Goal: Information Seeking & Learning: Learn about a topic

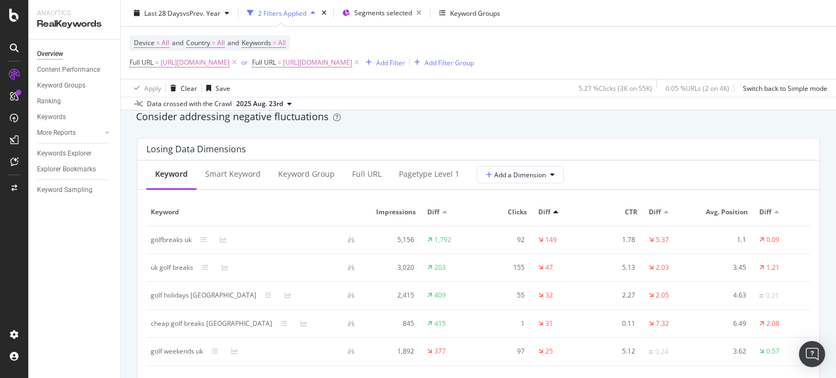
scroll to position [1251, 0]
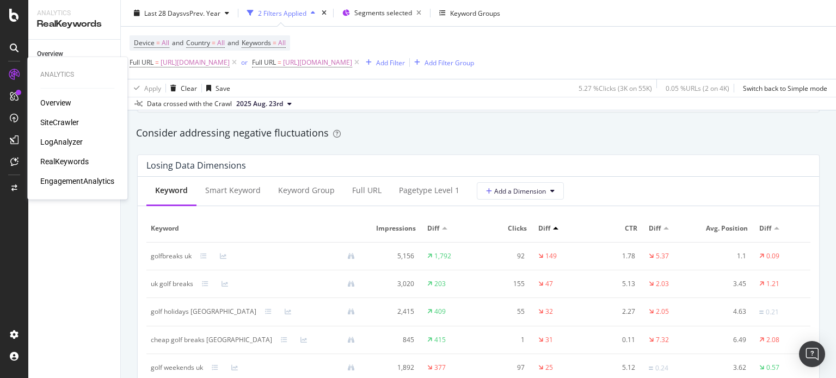
click at [71, 123] on div "SiteCrawler" at bounding box center [59, 122] width 39 height 11
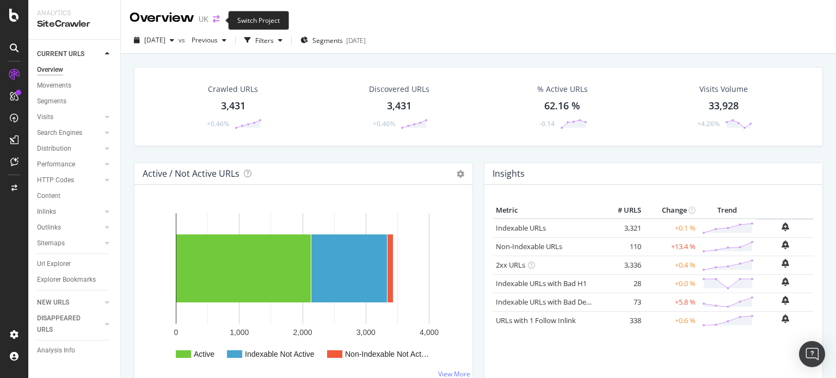
click at [218, 17] on icon "arrow-right-arrow-left" at bounding box center [216, 19] width 7 height 8
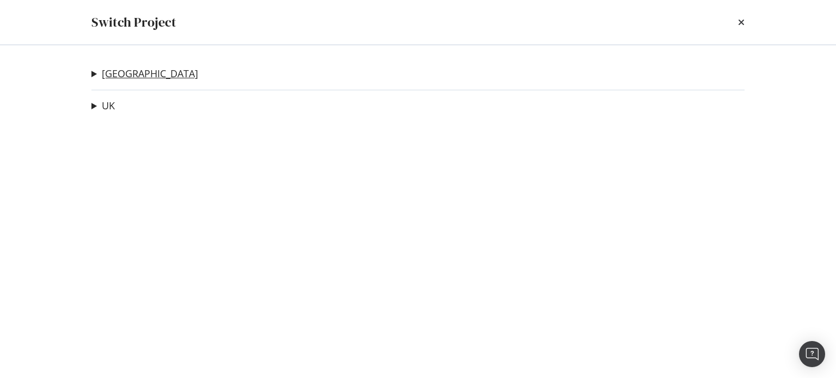
click at [109, 75] on link "USA" at bounding box center [150, 73] width 96 height 11
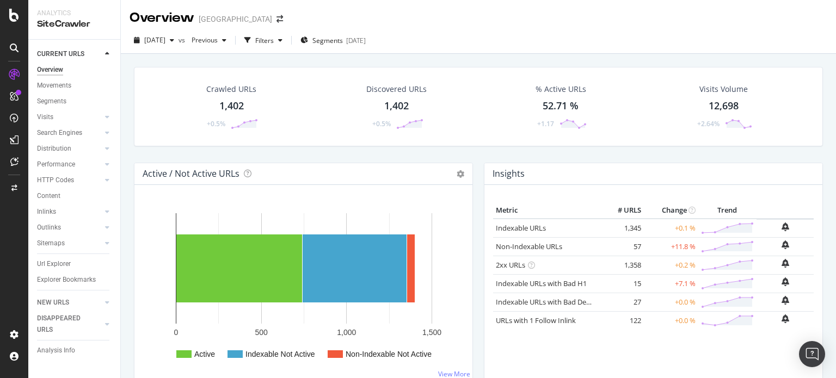
click at [154, 31] on div "2025 Aug. 31st vs Previous Filters Segments 2025-08-11" at bounding box center [478, 40] width 715 height 27
click at [65, 166] on div "RealKeywords" at bounding box center [64, 161] width 48 height 11
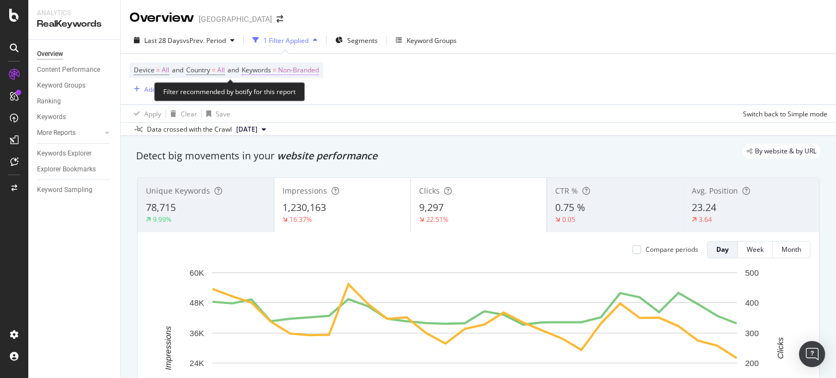
click at [319, 75] on span "Non-Branded" at bounding box center [298, 70] width 41 height 15
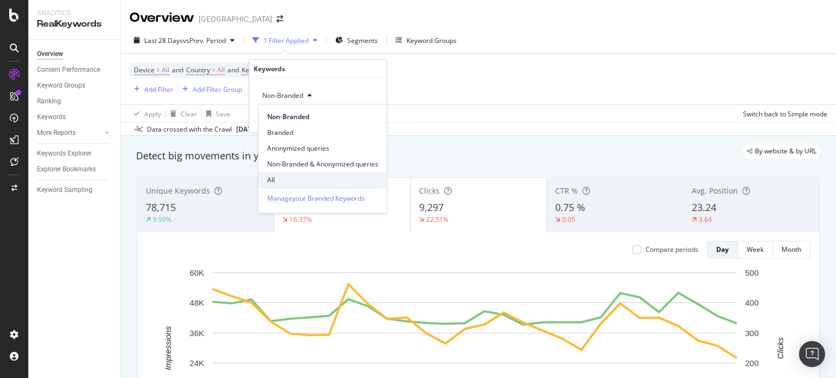
click at [282, 176] on span "All" at bounding box center [322, 180] width 111 height 10
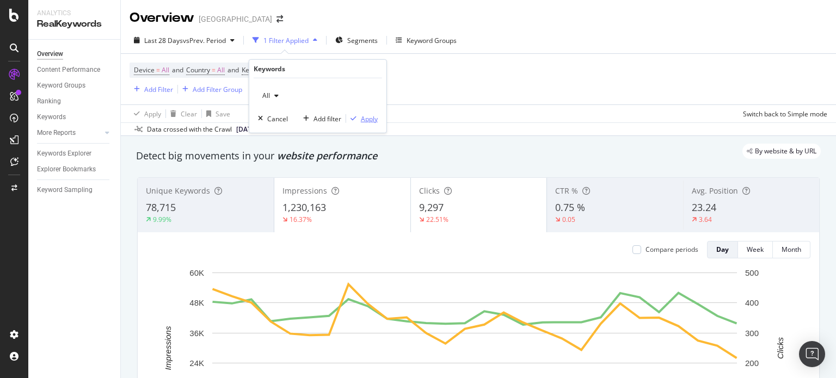
click at [360, 114] on div "Apply" at bounding box center [362, 119] width 32 height 10
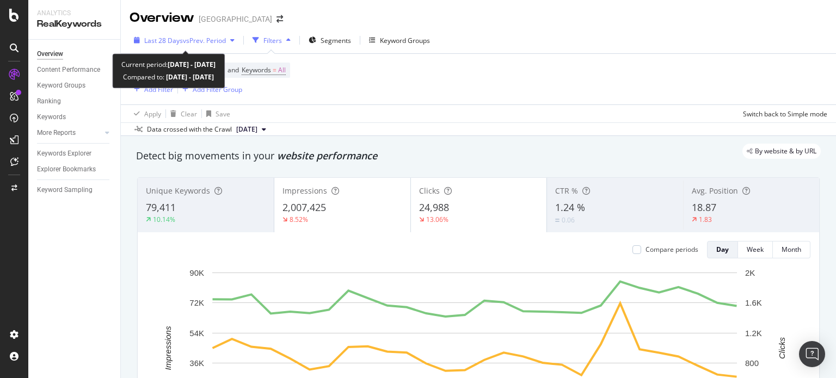
click at [218, 42] on span "vs Prev. Period" at bounding box center [204, 40] width 43 height 9
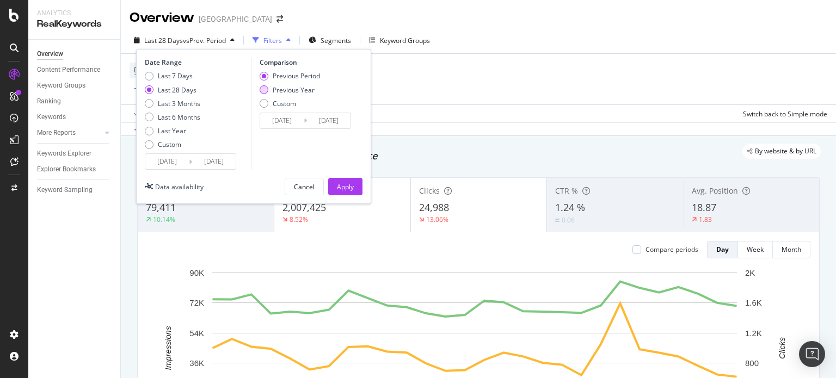
click at [283, 94] on div "Previous Year" at bounding box center [294, 89] width 42 height 9
type input "2024/08/04"
type input "2024/08/31"
click at [354, 195] on div "Date Range Last 7 Days Last 28 Days Last 3 Months Last 6 Months Last Year Custo…" at bounding box center [253, 126] width 235 height 155
click at [356, 189] on button "Apply" at bounding box center [345, 186] width 34 height 17
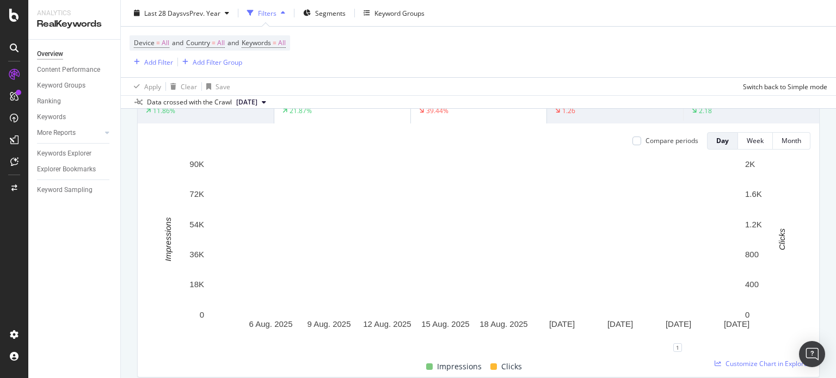
scroll to position [54, 0]
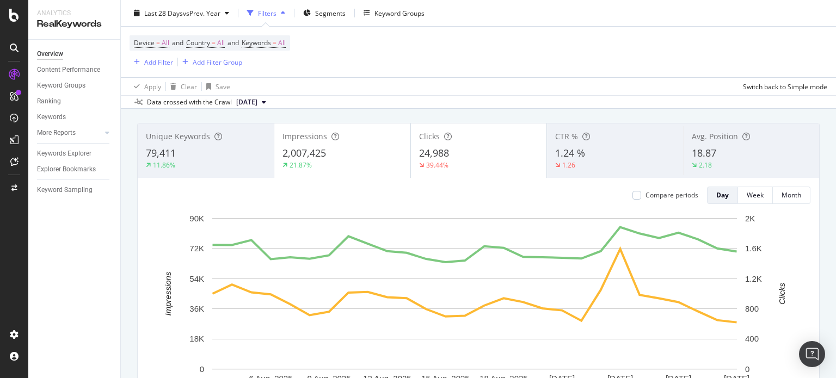
click at [651, 187] on div "Compare periods" at bounding box center [665, 195] width 66 height 17
click at [651, 191] on div "Compare periods" at bounding box center [671, 194] width 53 height 9
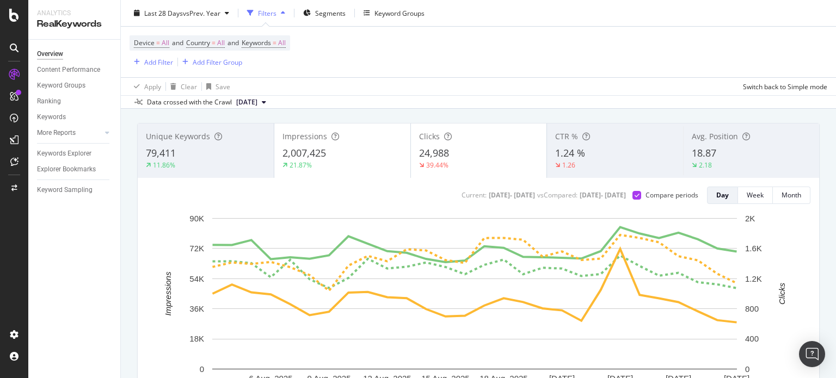
click at [365, 161] on div "21.87%" at bounding box center [342, 166] width 120 height 10
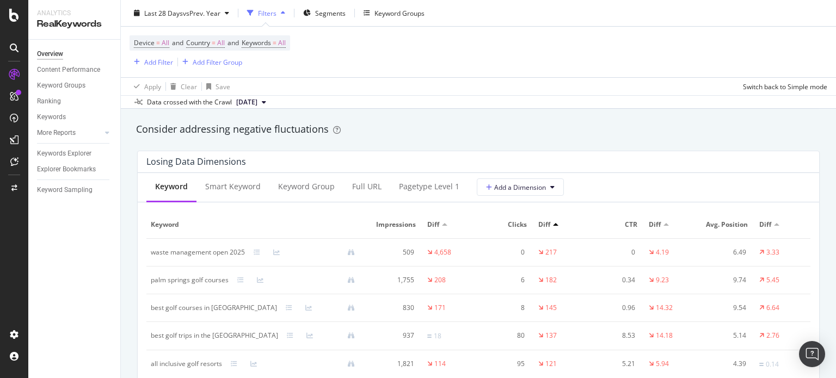
scroll to position [1251, 0]
click at [334, 14] on span "Segments" at bounding box center [330, 12] width 30 height 9
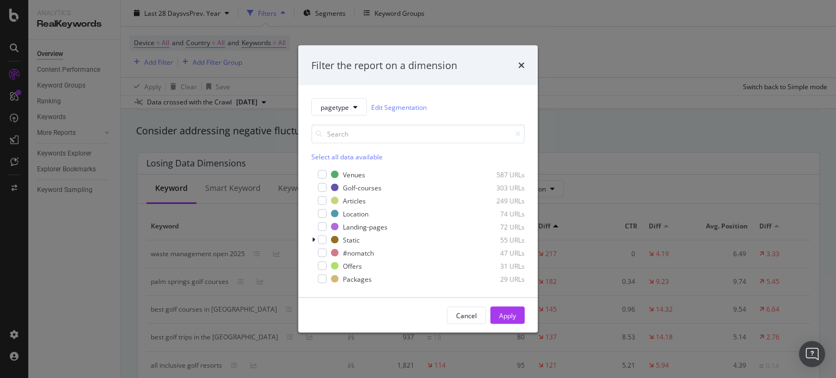
click at [341, 163] on div "Select all data available Venues 587 URLs Golf-courses 303 URLs Articles 249 UR…" at bounding box center [417, 205] width 213 height 160
click at [343, 170] on div "Venues" at bounding box center [354, 174] width 22 height 9
click at [352, 184] on div "Golf-courses" at bounding box center [362, 187] width 39 height 9
click at [358, 217] on div "Location" at bounding box center [356, 213] width 26 height 9
click at [359, 225] on div "Landing-pages" at bounding box center [365, 226] width 45 height 9
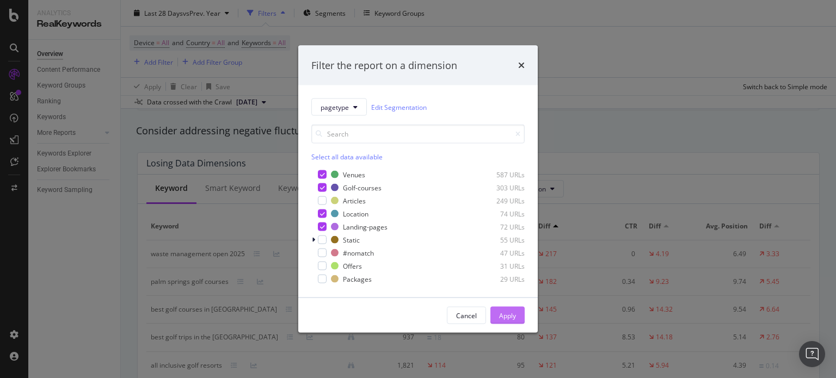
click at [505, 312] on div "Apply" at bounding box center [507, 315] width 17 height 9
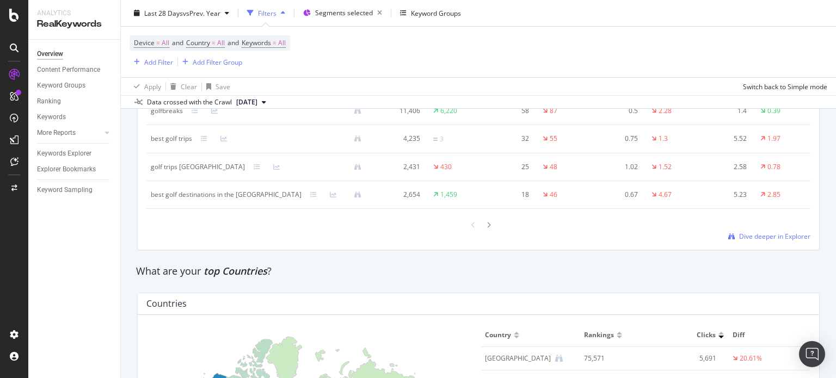
scroll to position [1306, 0]
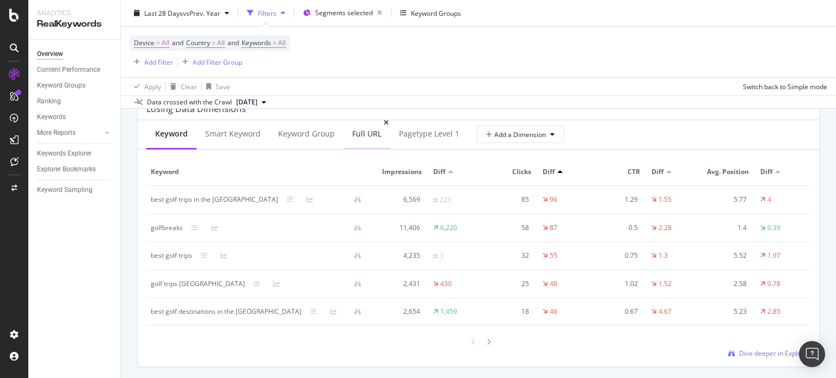
click at [352, 134] on div "Full URL" at bounding box center [366, 133] width 29 height 11
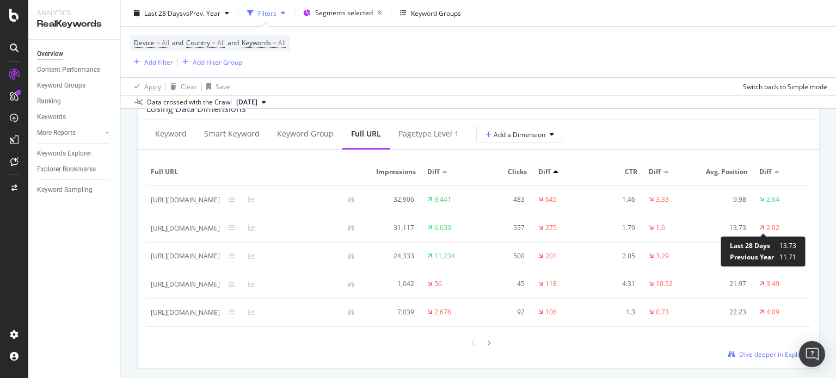
scroll to position [0, 0]
click at [353, 226] on div at bounding box center [292, 228] width 144 height 7
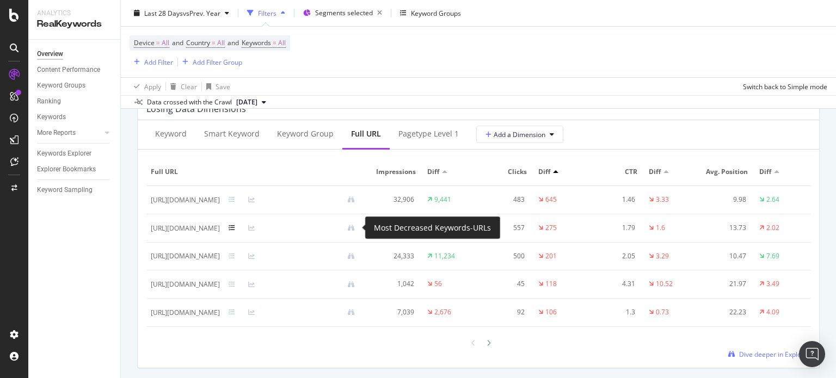
click at [235, 227] on icon at bounding box center [232, 228] width 7 height 7
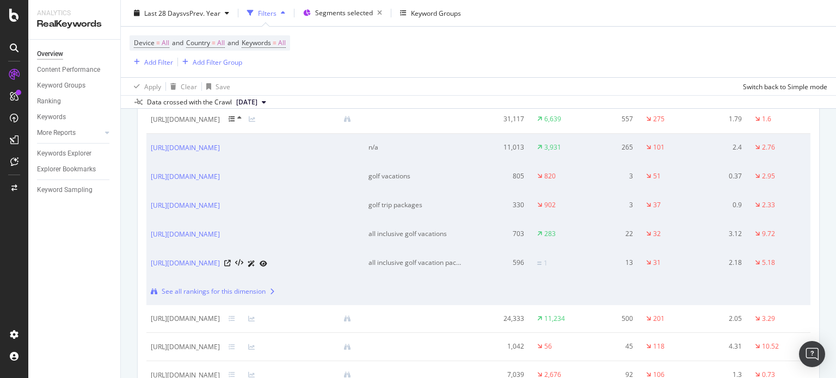
click at [449, 268] on div "all inclusive golf vacation packages" at bounding box center [415, 263] width 95 height 10
copy div "all inclusive golf vacation packages"
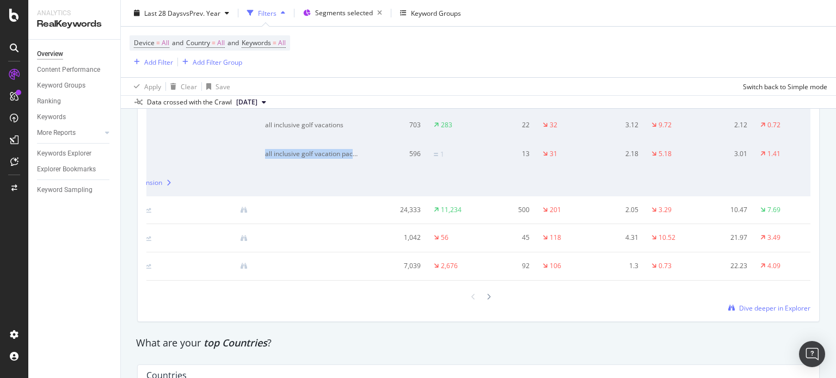
scroll to position [0, 165]
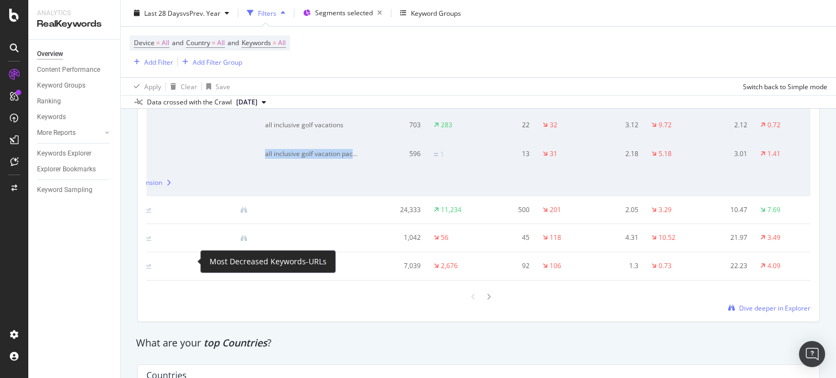
click at [132, 213] on icon at bounding box center [128, 210] width 7 height 7
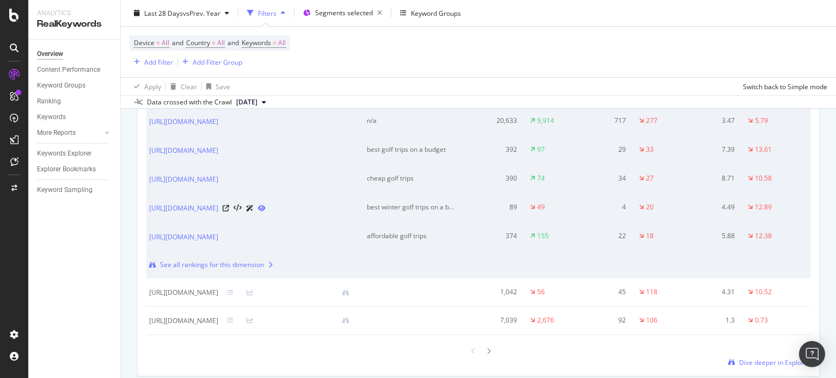
scroll to position [0, 0]
click at [231, 125] on icon at bounding box center [227, 122] width 7 height 7
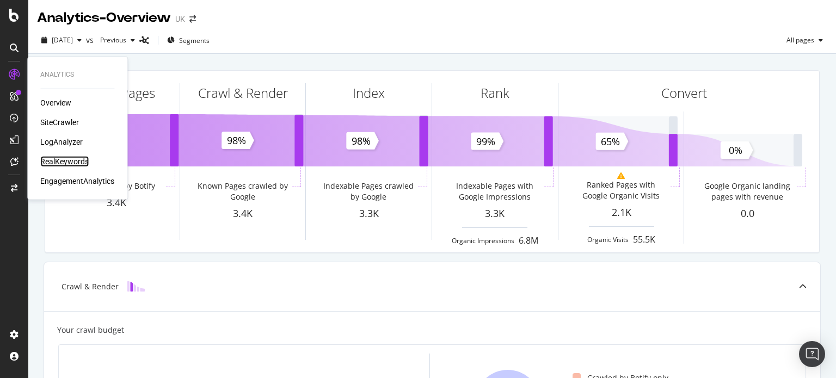
click at [66, 160] on div "RealKeywords" at bounding box center [64, 161] width 48 height 11
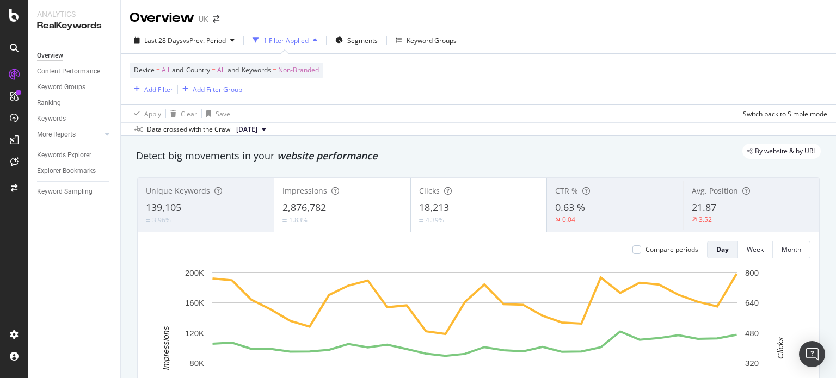
click at [312, 72] on span "Non-Branded" at bounding box center [298, 70] width 41 height 15
click at [294, 91] on div "Non-Branded" at bounding box center [287, 96] width 58 height 16
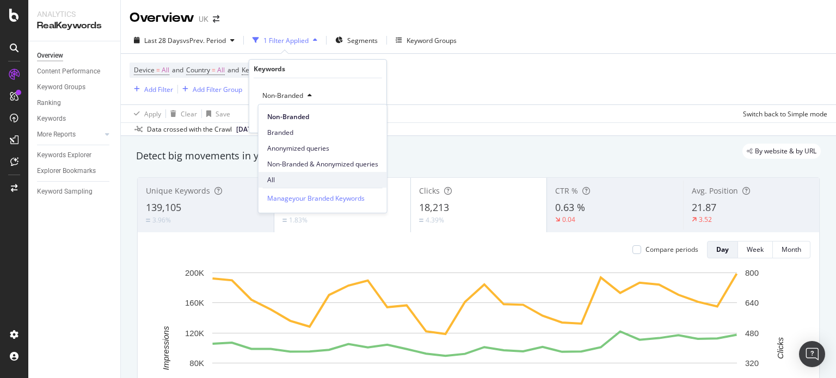
click at [281, 184] on span "All" at bounding box center [322, 180] width 111 height 10
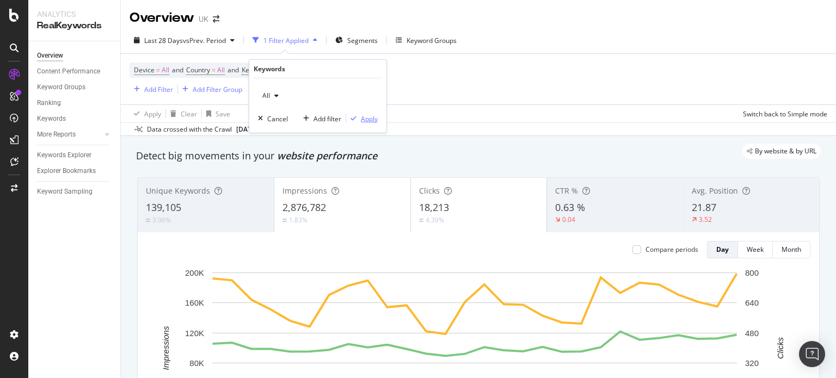
click at [370, 118] on div "Apply" at bounding box center [369, 118] width 17 height 9
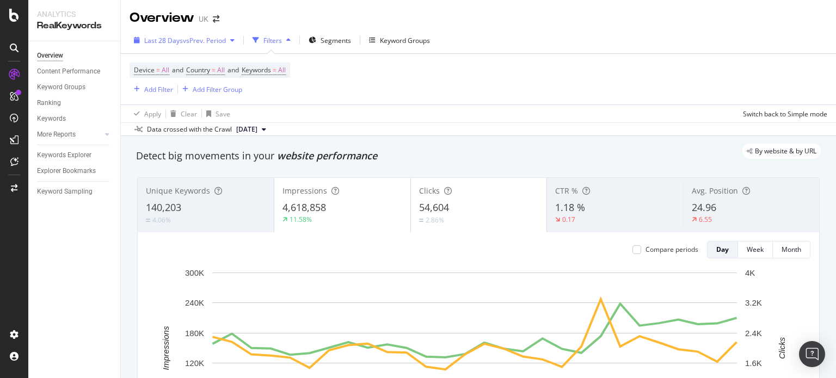
click at [184, 36] on span "vs Prev. Period" at bounding box center [204, 40] width 43 height 9
click at [251, 23] on div "Overview [GEOGRAPHIC_DATA]" at bounding box center [478, 13] width 715 height 27
click at [155, 90] on div "Add Filter" at bounding box center [158, 89] width 29 height 9
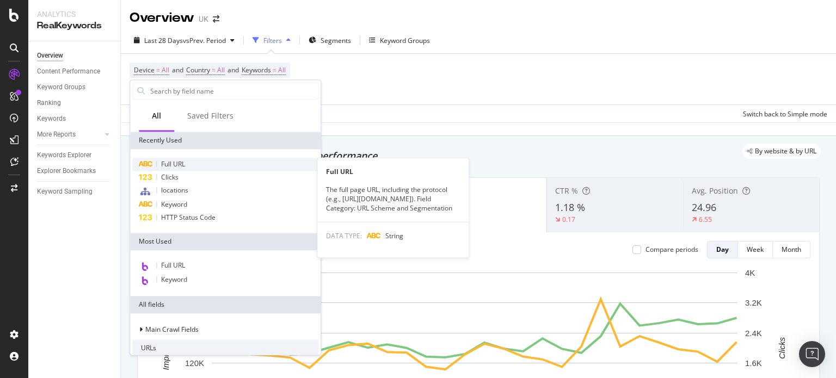
click at [176, 169] on div "Full URL" at bounding box center [225, 164] width 186 height 13
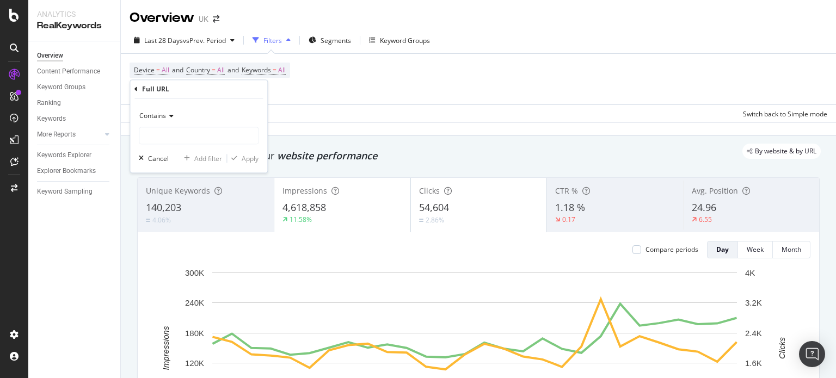
click at [185, 124] on div "Contains" at bounding box center [199, 116] width 120 height 17
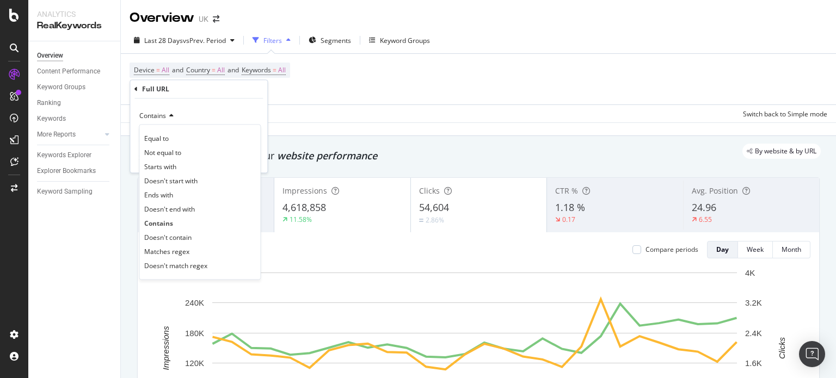
click at [178, 135] on div "Equal to" at bounding box center [199, 139] width 116 height 14
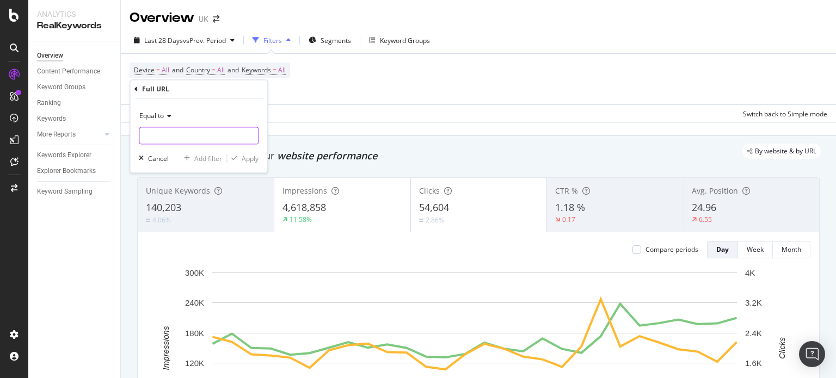
click at [178, 134] on input "text" at bounding box center [198, 135] width 119 height 17
click at [178, 134] on input "/en-[GEOGRAPHIC_DATA]" at bounding box center [190, 135] width 103 height 17
click at [143, 137] on input "/en-gb/" at bounding box center [190, 135] width 103 height 17
click at [210, 125] on div "Equal to www.gol/en-gb/ www.gol/en-gb/" at bounding box center [199, 126] width 120 height 37
click at [192, 135] on input "www.gol/en-gb/" at bounding box center [190, 135] width 103 height 17
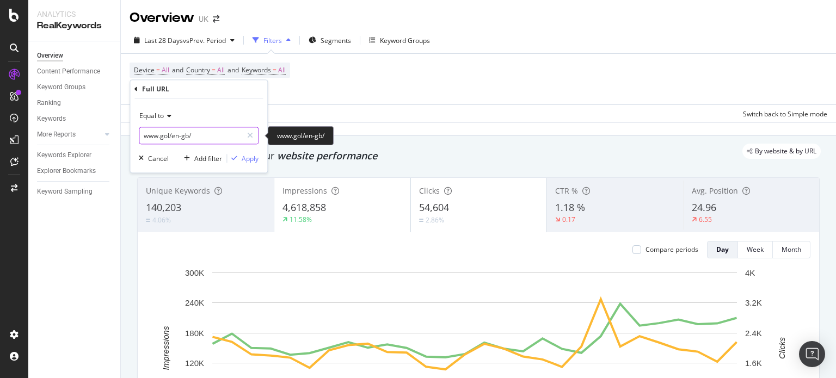
click at [192, 135] on input "www.gol/en-gb/" at bounding box center [190, 135] width 103 height 17
paste input "[URL][DOMAIN_NAME]"
type input "[URL][DOMAIN_NAME]"
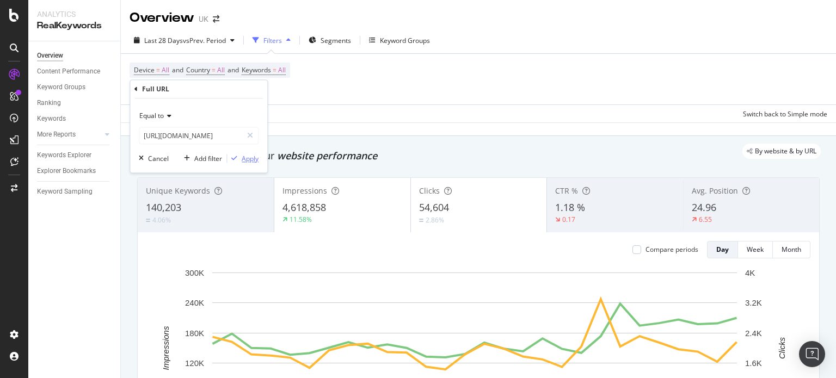
click at [240, 161] on div "button" at bounding box center [234, 159] width 15 height 7
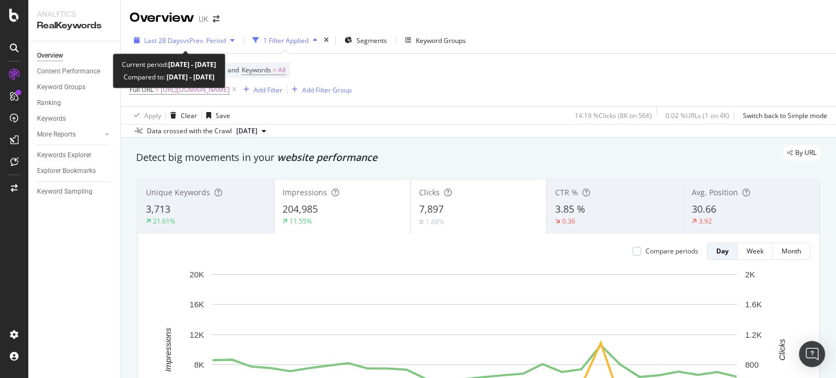
click at [206, 34] on div "Last 28 Days vs Prev. Period" at bounding box center [183, 40] width 109 height 16
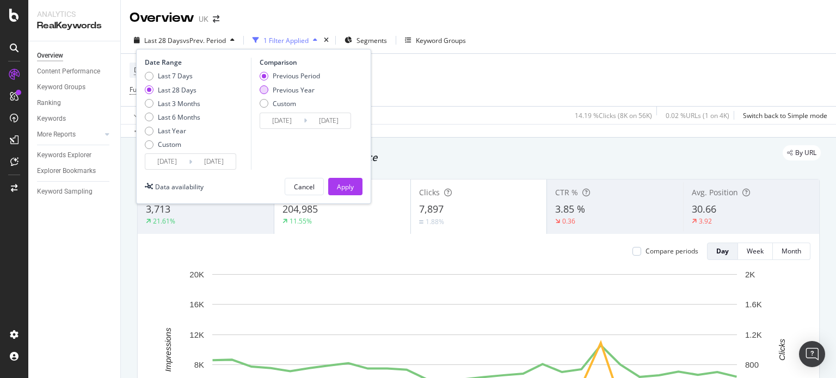
click at [287, 89] on div "Previous Year" at bounding box center [294, 89] width 42 height 9
type input "[DATE]"
click at [344, 185] on div "Apply" at bounding box center [345, 186] width 17 height 9
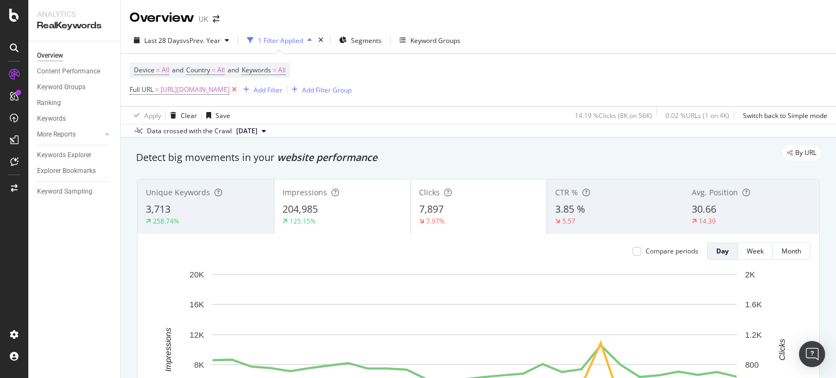
click at [239, 93] on icon at bounding box center [234, 89] width 9 height 11
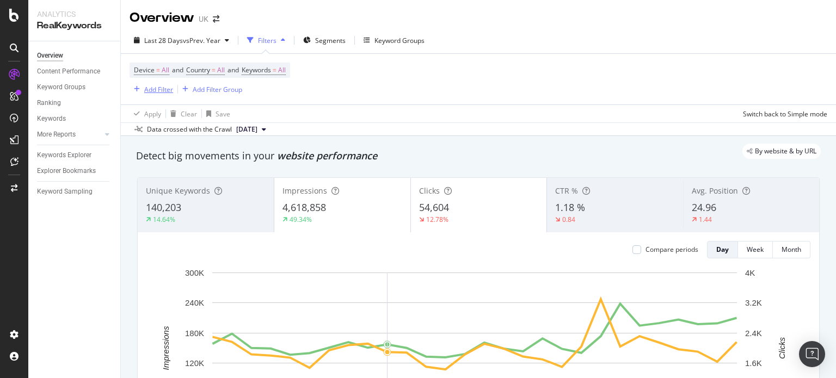
click at [163, 85] on div "Add Filter" at bounding box center [158, 89] width 29 height 9
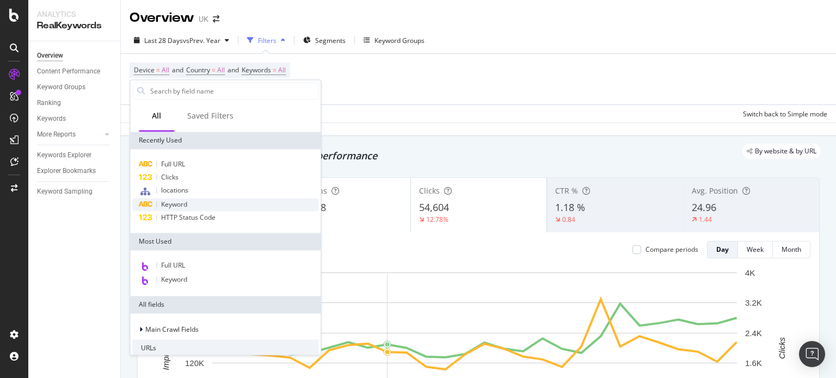
click at [180, 202] on span "Keyword" at bounding box center [174, 204] width 26 height 9
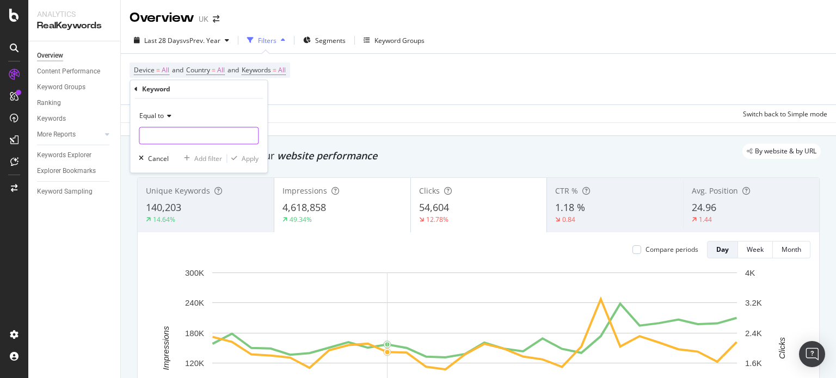
click at [172, 129] on input "text" at bounding box center [198, 135] width 119 height 17
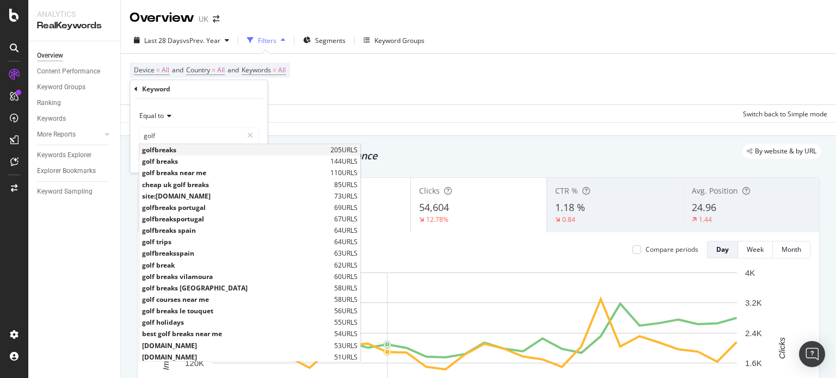
click at [155, 151] on span "golfbreaks" at bounding box center [235, 150] width 186 height 9
type input "golfbreaks"
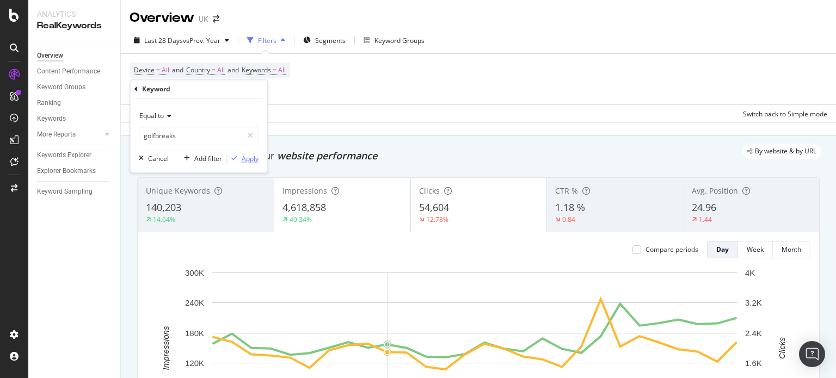
click at [249, 158] on div "Apply" at bounding box center [250, 158] width 17 height 9
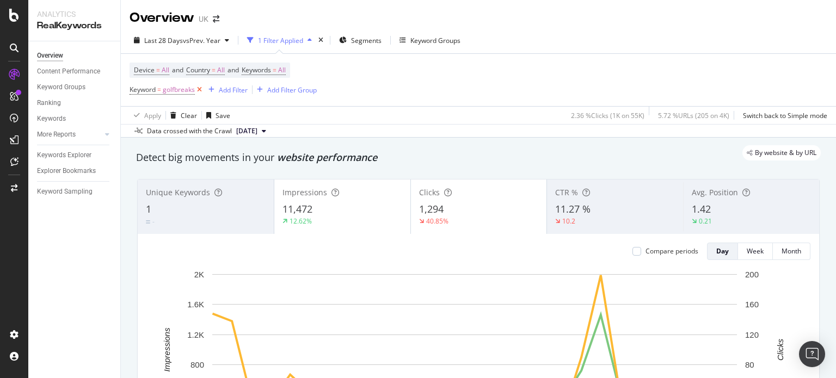
click at [201, 91] on icon at bounding box center [199, 89] width 9 height 11
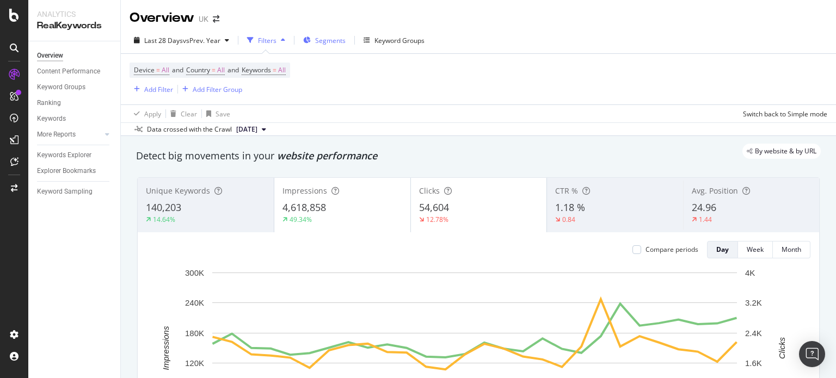
click at [338, 38] on span "Segments" at bounding box center [330, 40] width 30 height 9
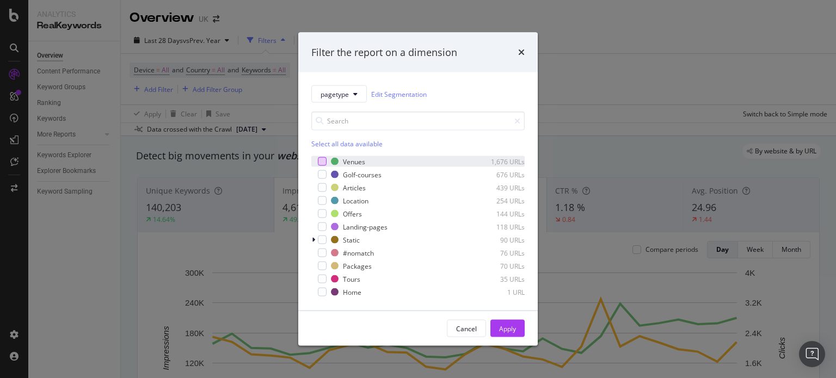
click at [322, 165] on div "modal" at bounding box center [322, 161] width 9 height 9
click at [322, 180] on div "Venues 1,676 URLs Golf-courses 676 URLs Articles 439 URLs Location 254 URLs Off…" at bounding box center [417, 226] width 213 height 141
click at [323, 176] on div "modal" at bounding box center [322, 174] width 9 height 9
click at [323, 199] on div "modal" at bounding box center [322, 200] width 9 height 9
click at [325, 222] on div "Landing-pages 118 URLs" at bounding box center [417, 226] width 213 height 11
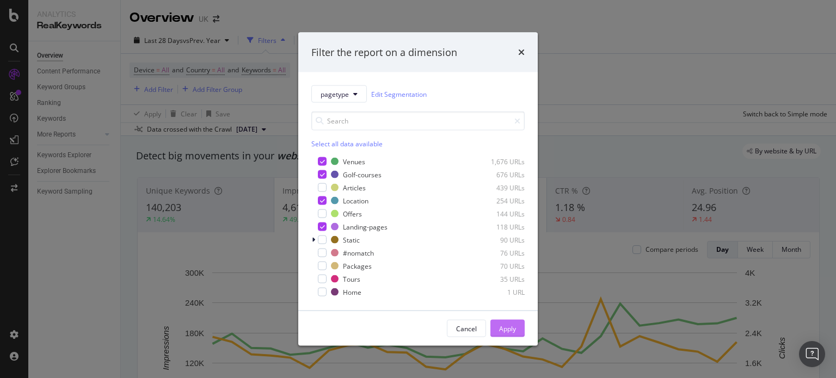
click at [501, 323] on div "Apply" at bounding box center [507, 328] width 17 height 16
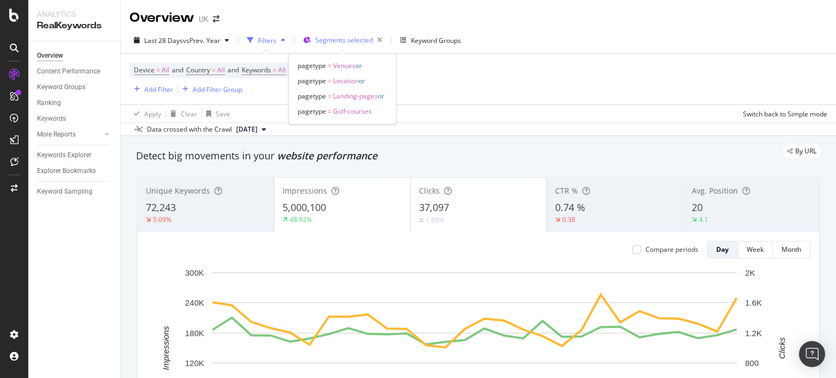
click at [336, 35] on span "Segments selected" at bounding box center [344, 39] width 58 height 9
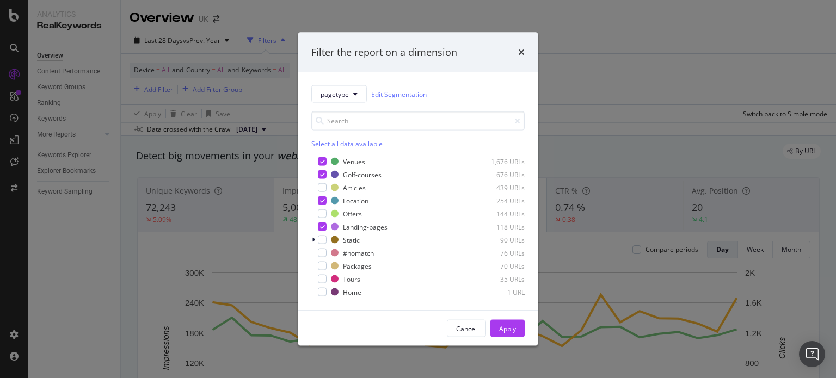
click at [570, 128] on div "Filter the report on a dimension pagetype Edit Segmentation Select all data ava…" at bounding box center [418, 189] width 836 height 378
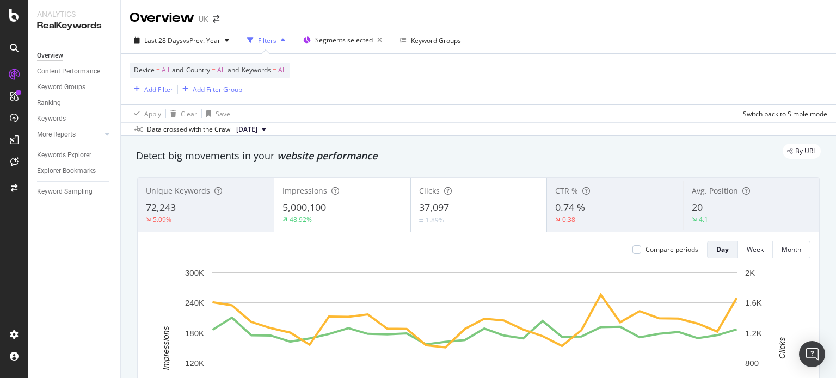
scroll to position [109, 0]
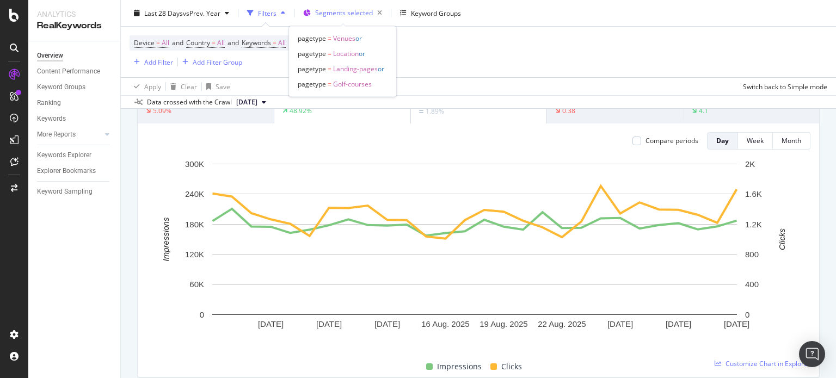
click at [333, 15] on span "Segments selected" at bounding box center [344, 12] width 58 height 9
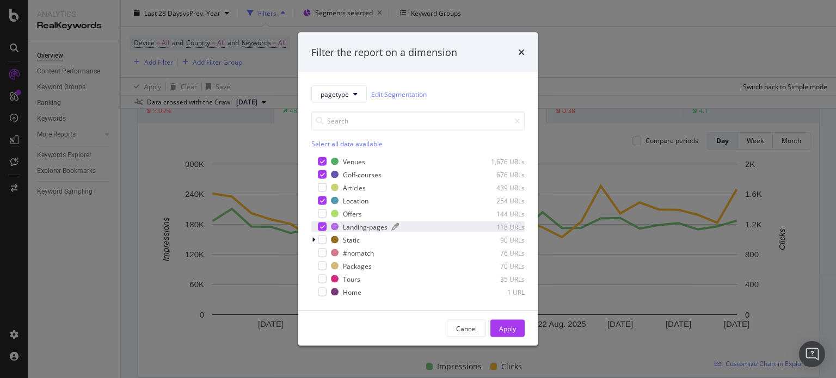
click at [350, 228] on div "Landing-pages" at bounding box center [365, 226] width 45 height 9
click at [350, 227] on div "Landing-pages" at bounding box center [365, 226] width 45 height 9
click at [348, 196] on div "Location" at bounding box center [356, 200] width 26 height 9
click at [508, 330] on div "Apply" at bounding box center [507, 328] width 17 height 9
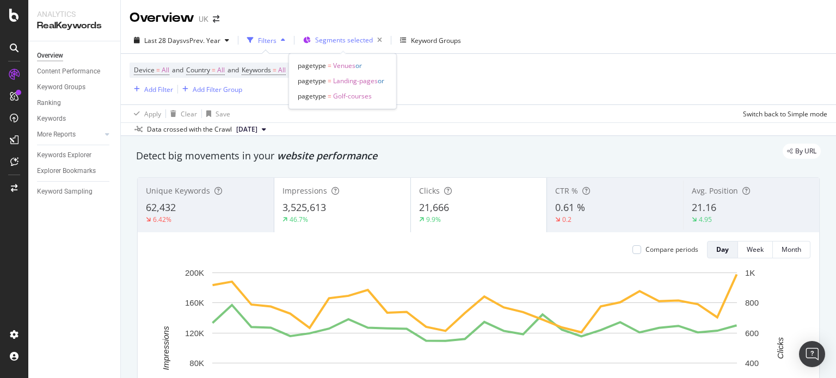
click at [330, 41] on span "Segments selected" at bounding box center [344, 39] width 58 height 9
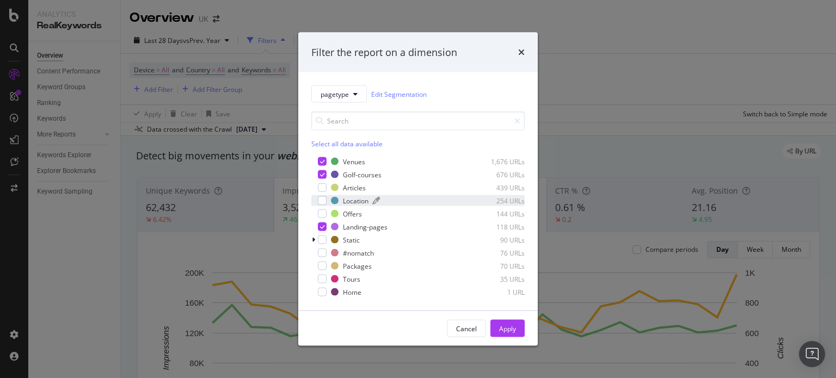
click at [345, 202] on div "Location" at bounding box center [356, 200] width 26 height 9
click at [501, 326] on div "Apply" at bounding box center [507, 328] width 17 height 9
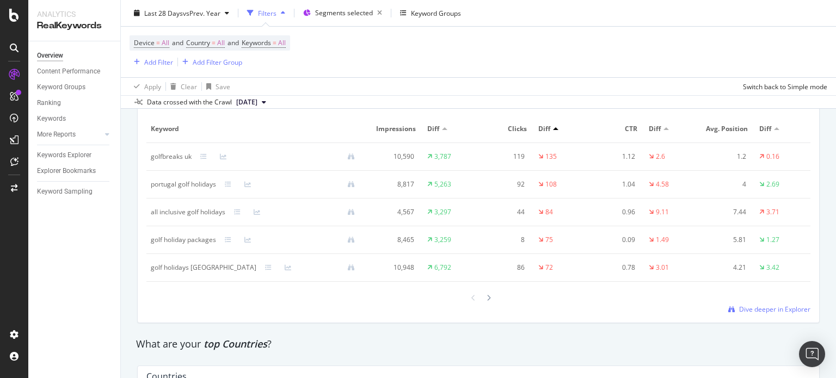
scroll to position [1251, 0]
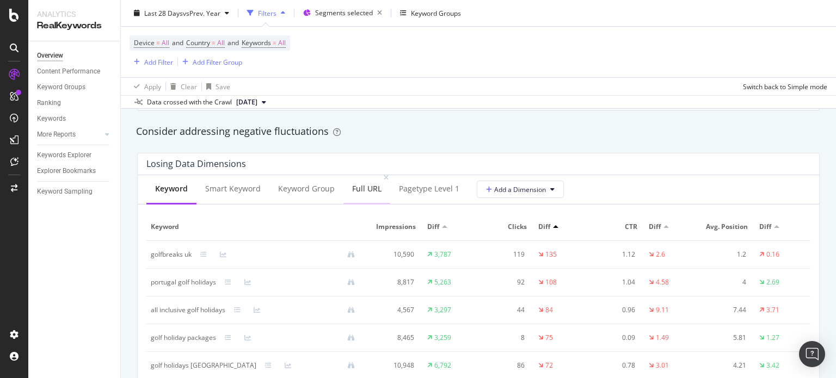
click at [353, 182] on div "Full URL" at bounding box center [366, 190] width 47 height 30
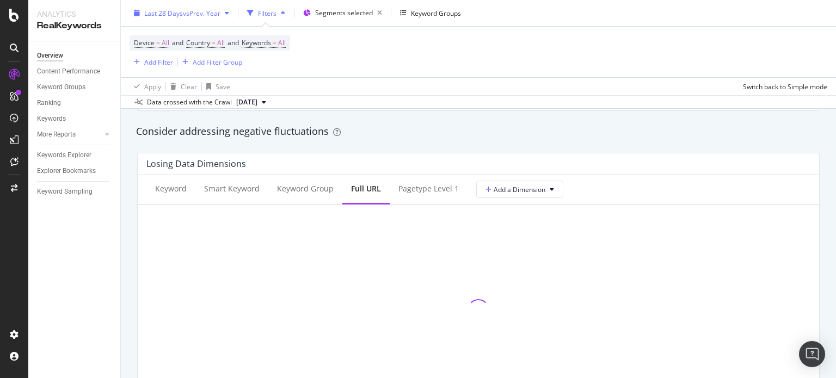
click at [187, 8] on div "Last 28 Days vs Prev. Year" at bounding box center [181, 13] width 104 height 16
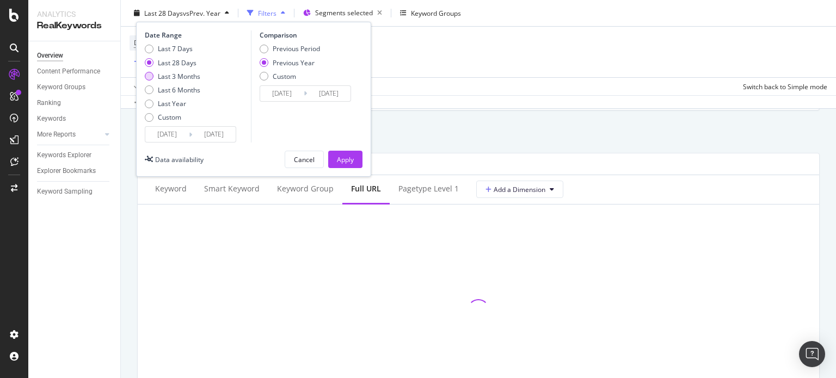
click at [190, 80] on div "Last 3 Months" at bounding box center [179, 75] width 42 height 9
type input "[DATE]"
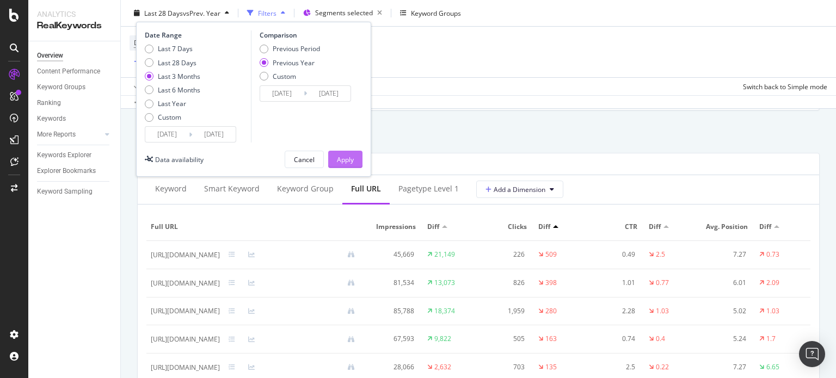
click at [342, 158] on div "Apply" at bounding box center [345, 159] width 17 height 9
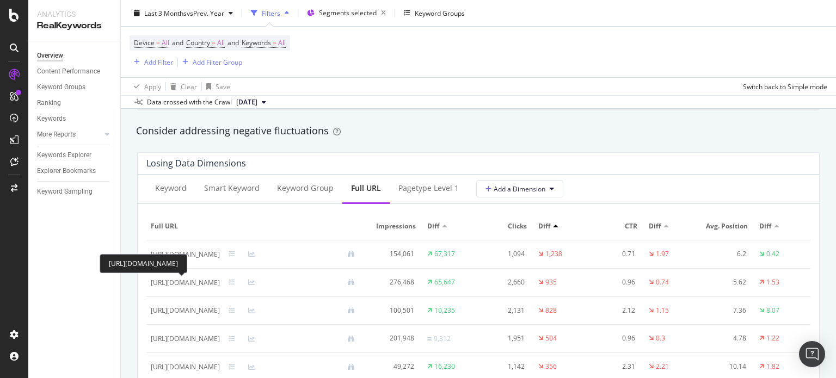
scroll to position [0, 51]
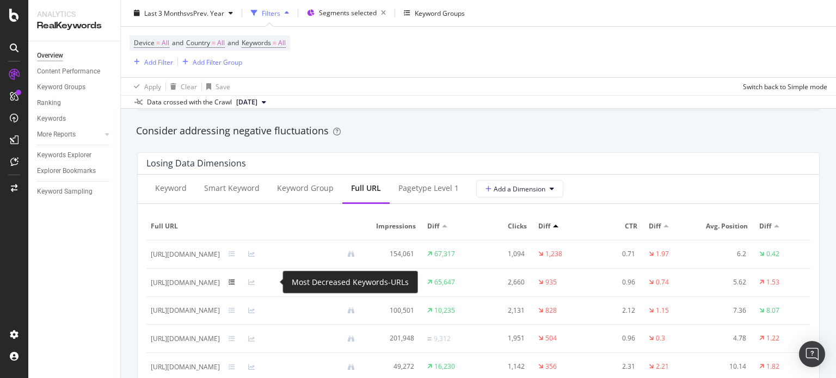
click at [235, 281] on icon at bounding box center [232, 282] width 7 height 7
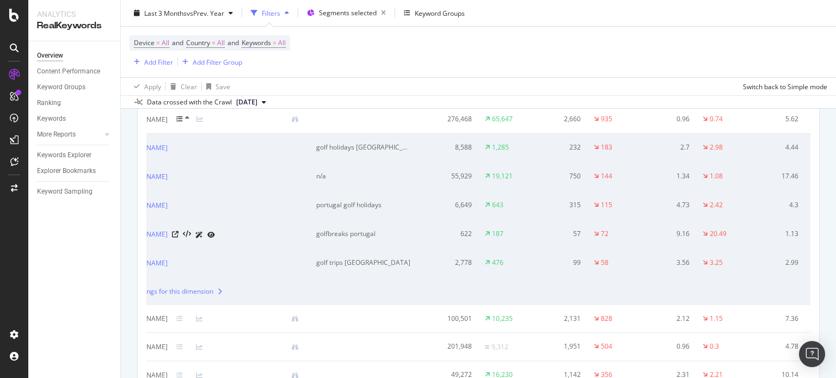
scroll to position [0, 0]
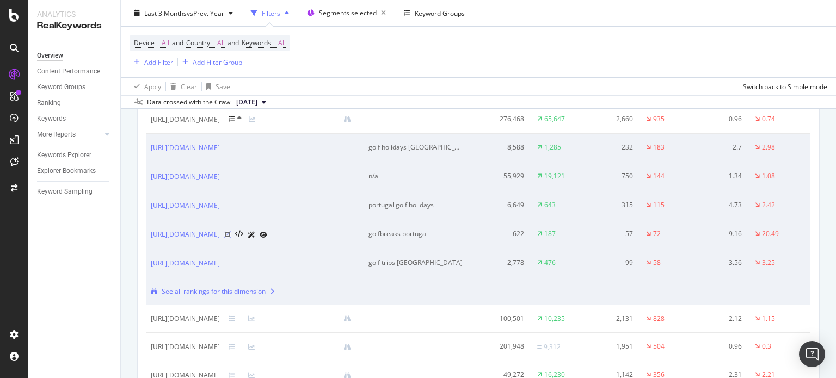
click at [231, 232] on icon at bounding box center [227, 234] width 7 height 7
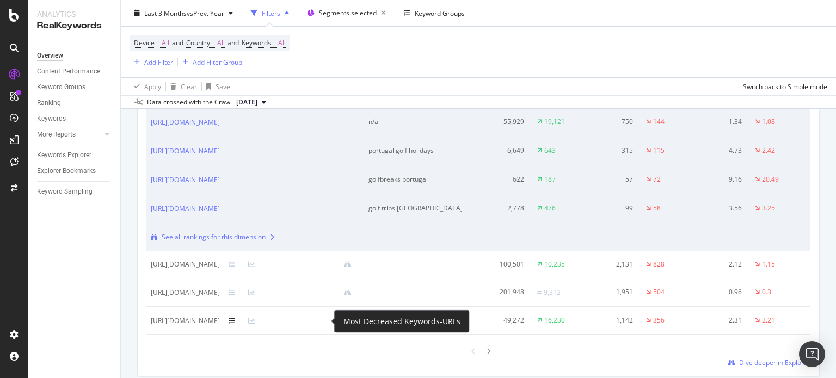
click at [235, 322] on icon at bounding box center [232, 321] width 7 height 7
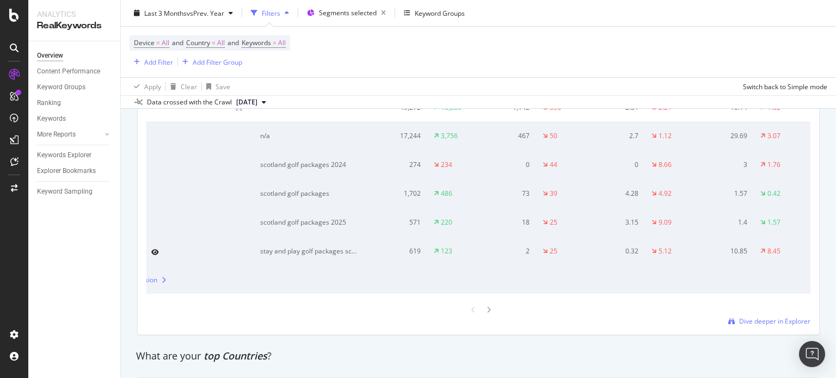
scroll to position [1523, 0]
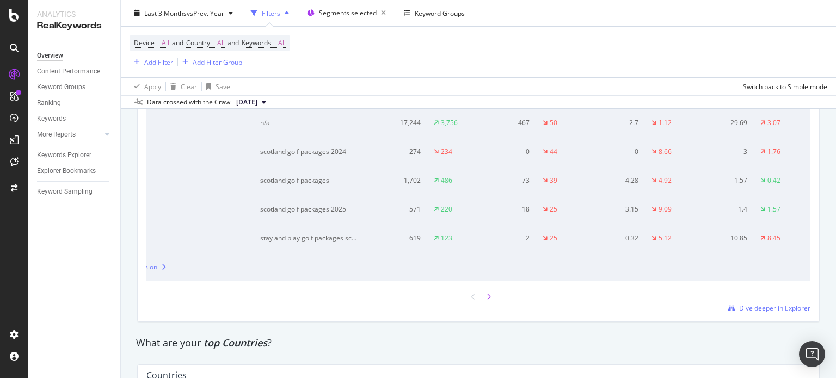
click at [486, 300] on icon at bounding box center [488, 297] width 4 height 7
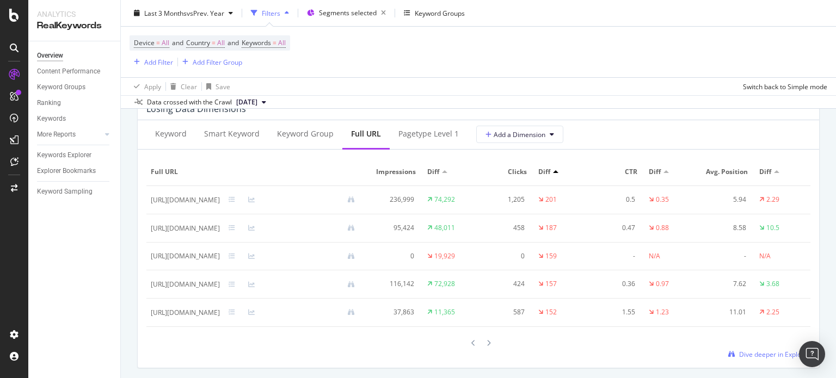
scroll to position [0, 0]
click at [255, 201] on icon at bounding box center [251, 199] width 7 height 7
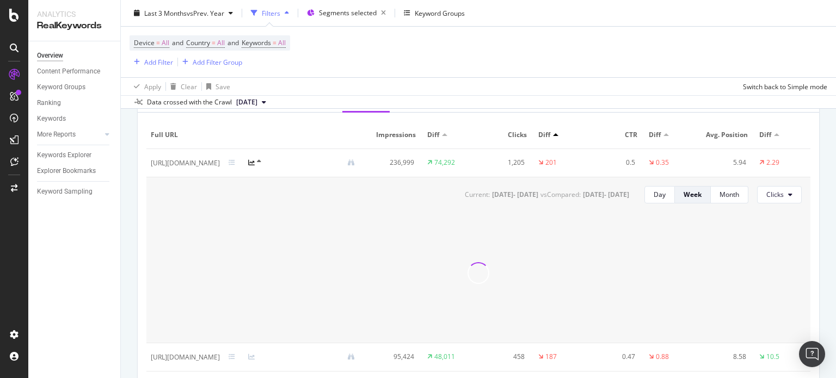
scroll to position [1360, 0]
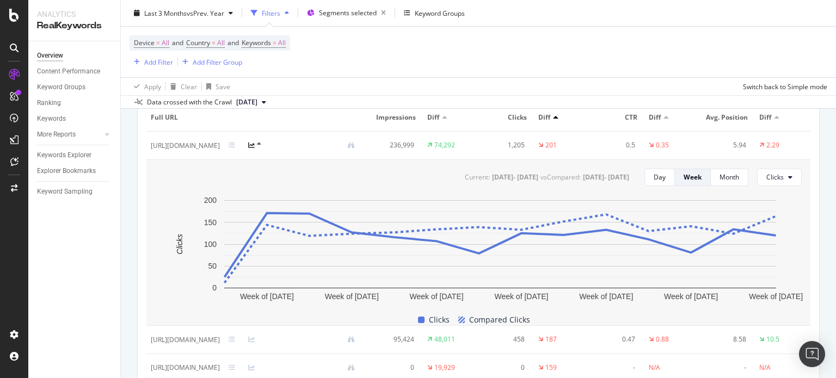
click at [695, 189] on div "Current: [DATE] - [DATE] vs Compared : [DATE] - [DATE] Day Week Month Clicks We…" at bounding box center [478, 242] width 664 height 165
click at [665, 183] on div "Day" at bounding box center [659, 177] width 12 height 15
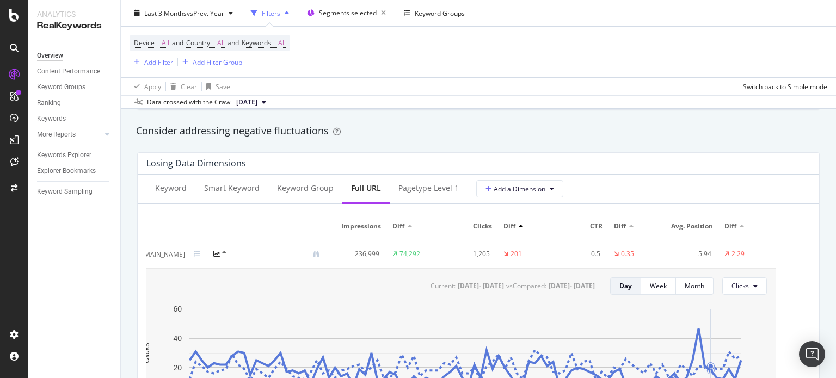
scroll to position [0, 51]
click at [757, 289] on button "Clicks" at bounding box center [744, 285] width 45 height 17
click at [770, 247] on span "Average Position" at bounding box center [784, 244] width 51 height 10
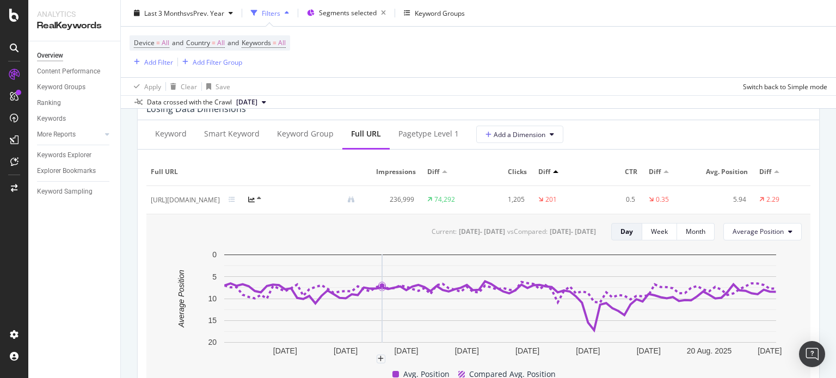
scroll to position [1251, 0]
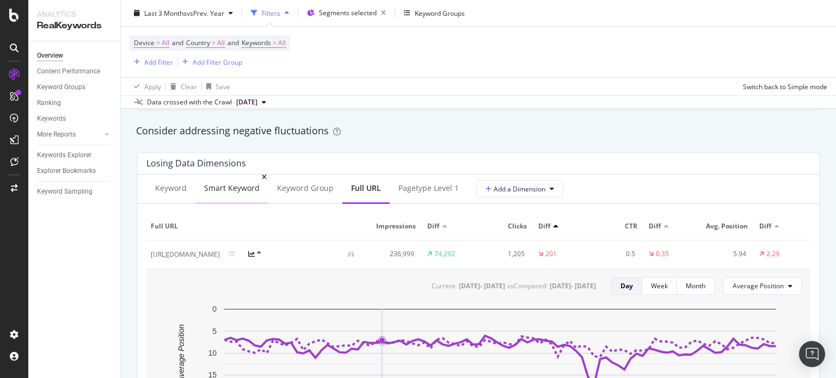
click at [198, 193] on div "Smart Keyword" at bounding box center [231, 189] width 73 height 30
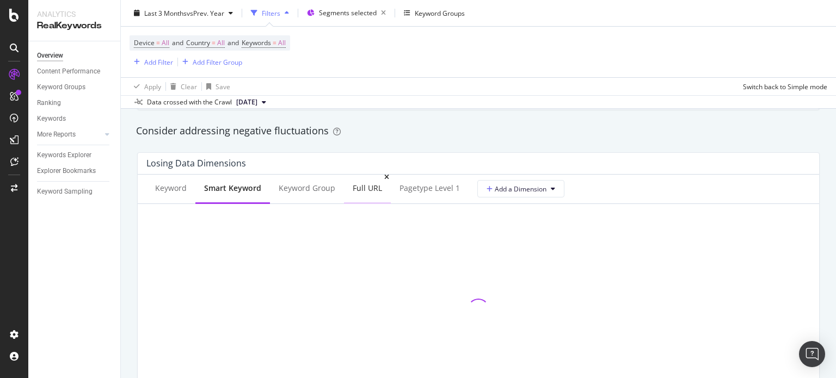
click at [353, 190] on div "Full URL" at bounding box center [367, 188] width 29 height 11
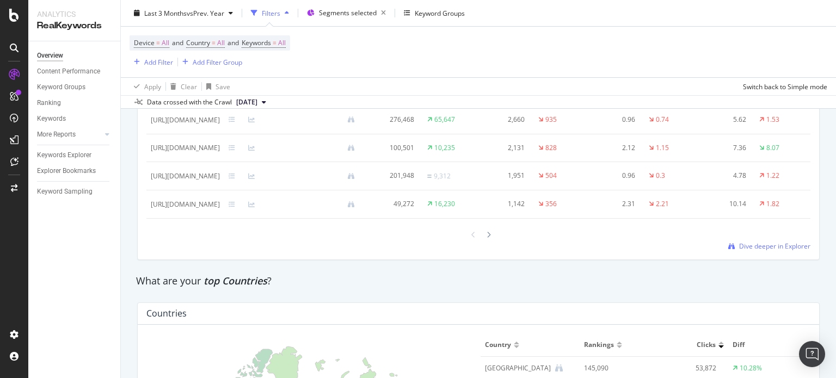
scroll to position [1415, 0]
click at [486, 238] on icon at bounding box center [488, 234] width 4 height 7
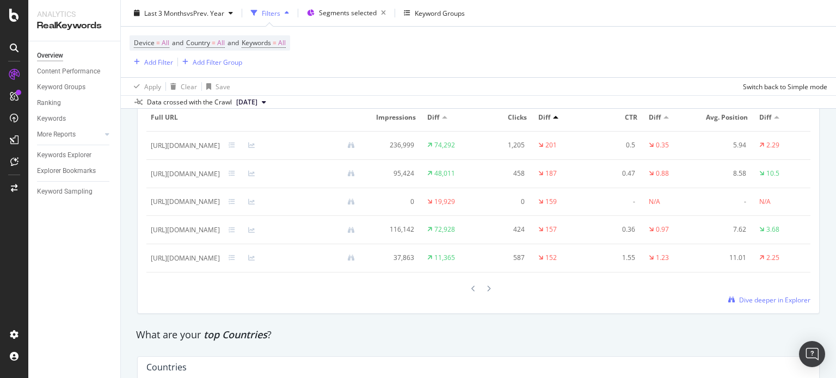
scroll to position [0, 0]
click at [342, 258] on div at bounding box center [292, 258] width 144 height 7
click at [255, 258] on icon at bounding box center [251, 258] width 7 height 7
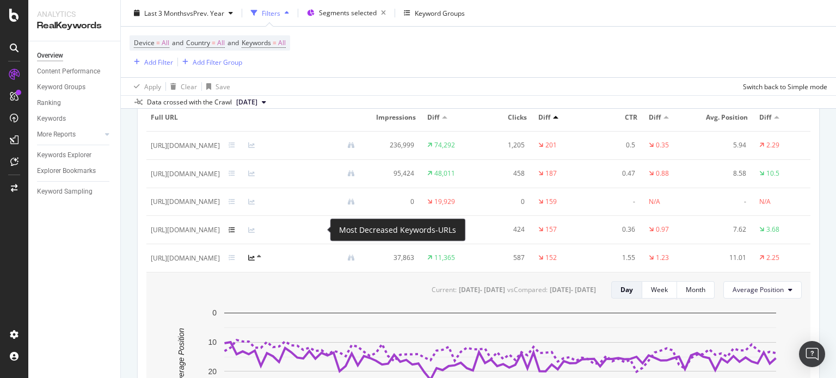
click at [235, 232] on icon at bounding box center [232, 230] width 7 height 7
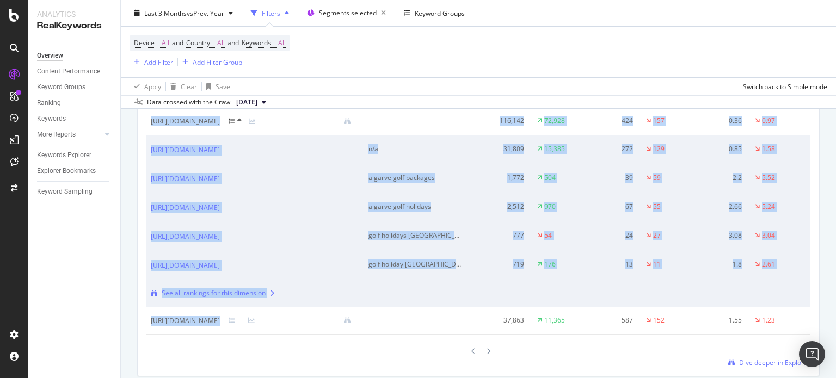
drag, startPoint x: 364, startPoint y: 335, endPoint x: 462, endPoint y: 339, distance: 98.0
click at [462, 335] on div "Full URL Impressions Diff Clicks Diff CTR Diff Avg. Position Diff [URL][DOMAIN_…" at bounding box center [478, 165] width 664 height 340
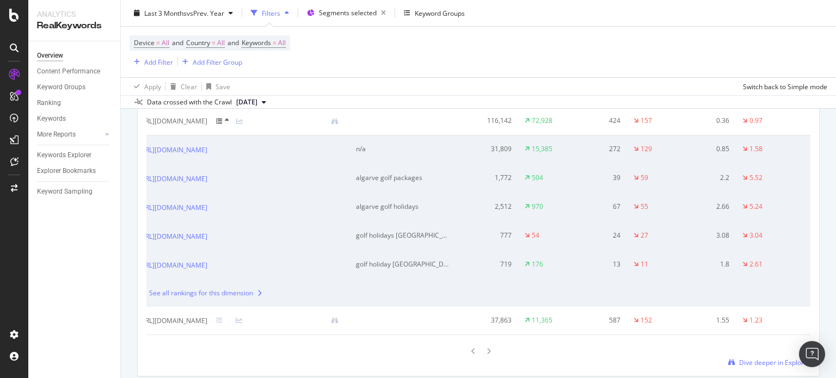
click at [639, 367] on div "Full URL Impressions Diff Clicks Diff CTR Diff Avg. Position Diff [URL][DOMAIN_…" at bounding box center [478, 181] width 664 height 372
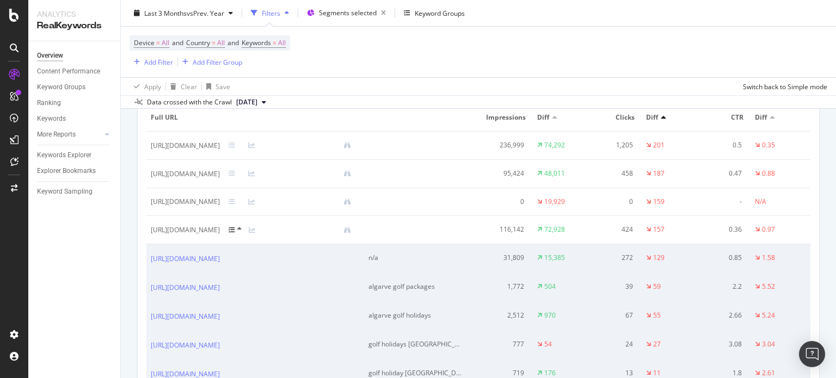
scroll to position [1306, 0]
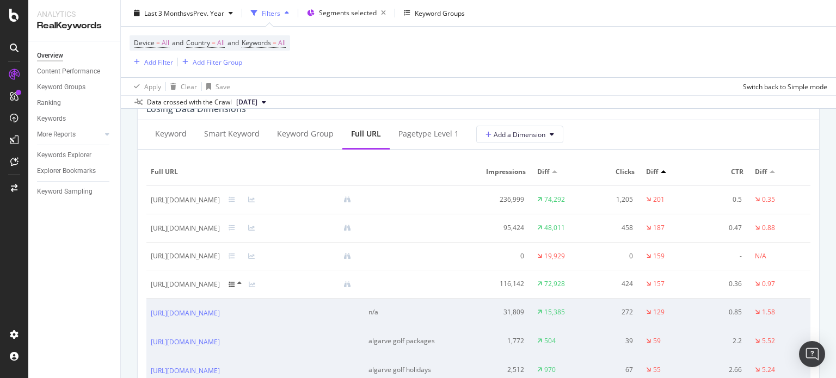
click at [235, 287] on icon at bounding box center [232, 284] width 7 height 7
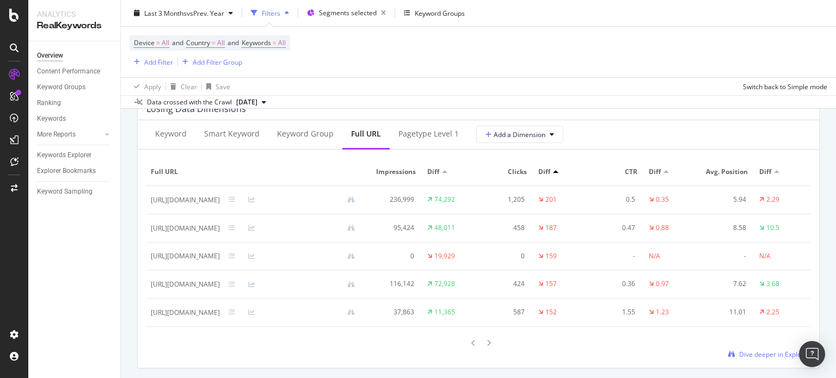
scroll to position [0, 51]
click at [220, 256] on div "[URL][DOMAIN_NAME]" at bounding box center [185, 256] width 69 height 10
copy div "[URL][DOMAIN_NAME]"
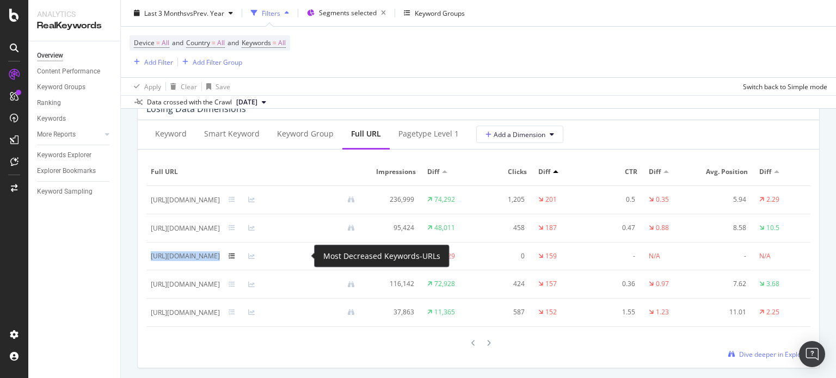
click at [235, 253] on icon at bounding box center [232, 256] width 7 height 7
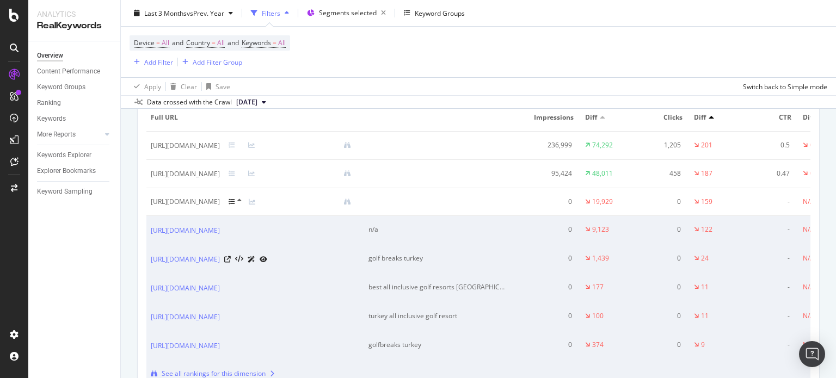
scroll to position [1415, 0]
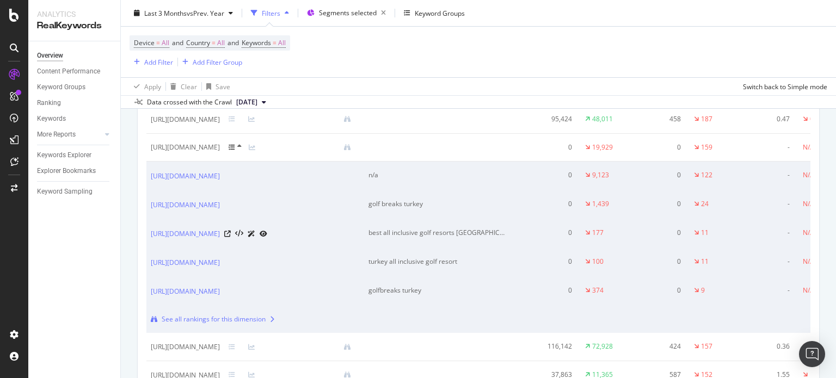
click at [471, 238] on div "best all inclusive golf resorts [GEOGRAPHIC_DATA]" at bounding box center [437, 233] width 138 height 10
copy div "best all inclusive golf resorts [GEOGRAPHIC_DATA]"
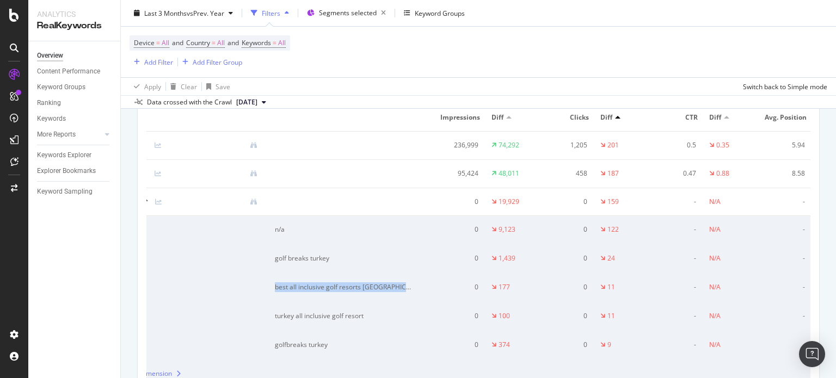
scroll to position [0, 0]
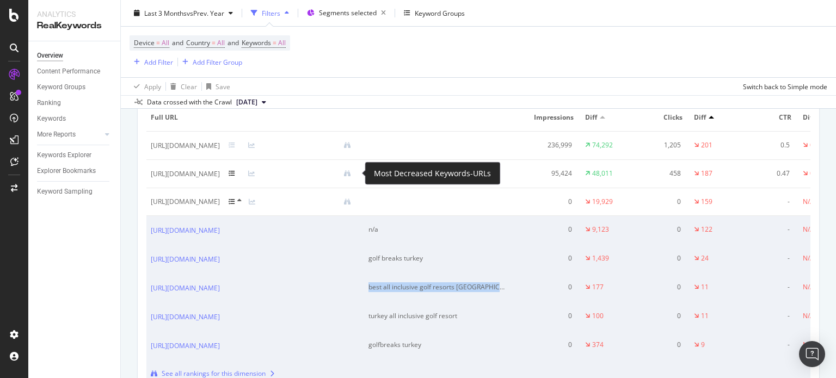
click at [235, 172] on icon at bounding box center [232, 173] width 7 height 7
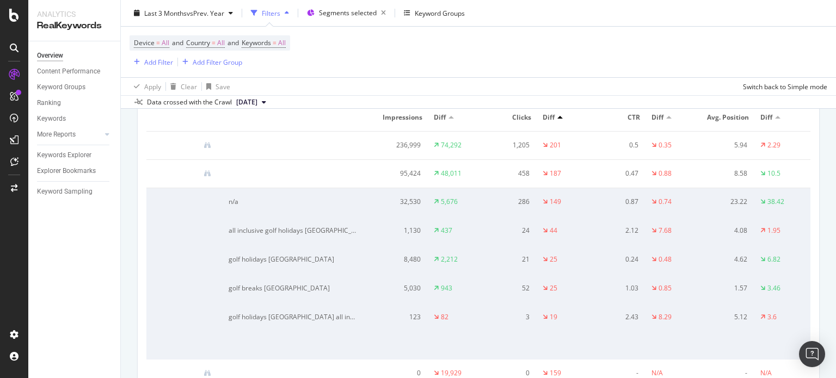
scroll to position [0, 162]
click at [307, 236] on div "all inclusive golf holidays [GEOGRAPHIC_DATA]" at bounding box center [293, 231] width 128 height 10
copy div "all inclusive golf holidays [GEOGRAPHIC_DATA]"
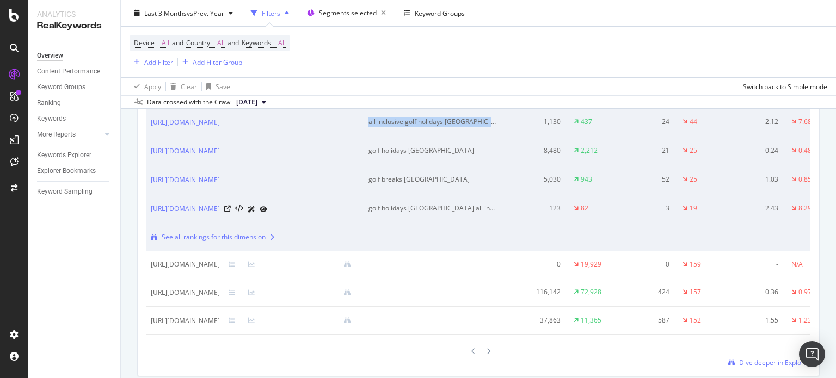
scroll to position [1523, 0]
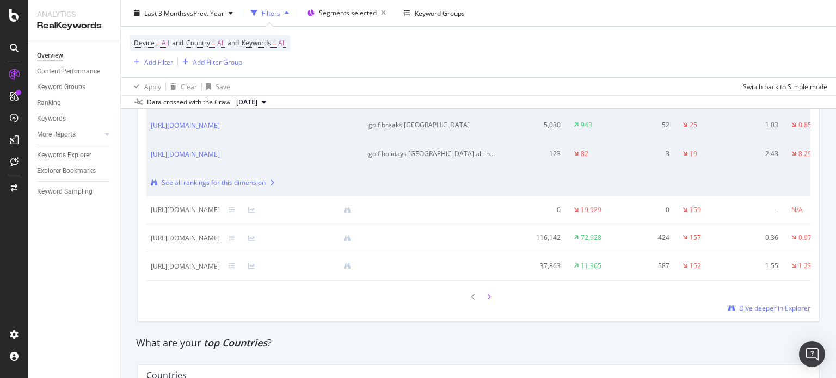
click at [486, 300] on icon at bounding box center [488, 297] width 4 height 7
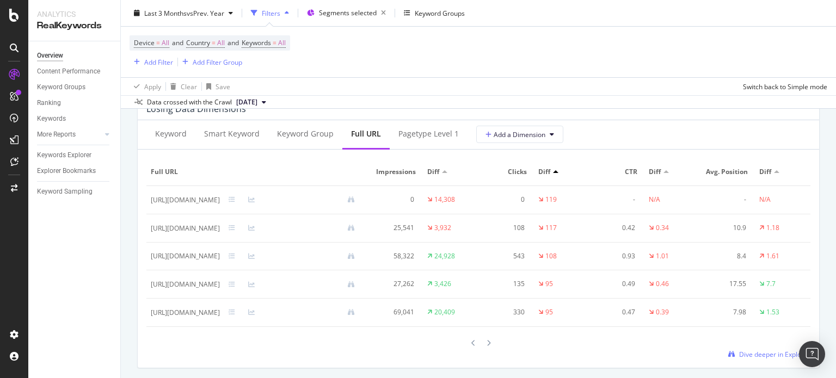
scroll to position [0, 0]
click at [248, 199] on div at bounding box center [239, 199] width 20 height 7
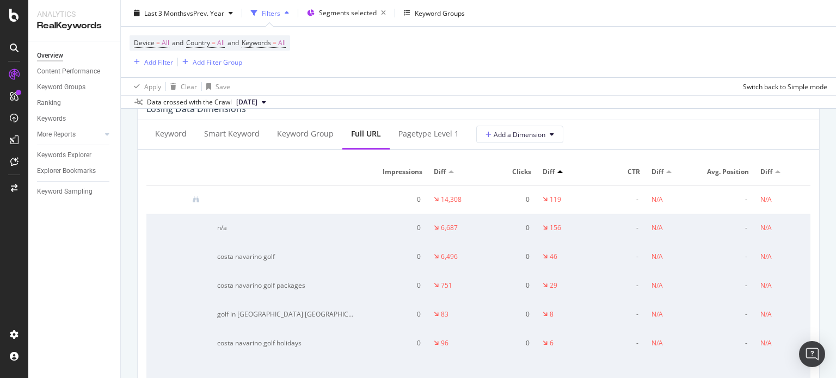
scroll to position [0, 160]
click at [293, 262] on div "costa navarino golf" at bounding box center [286, 257] width 138 height 10
copy div "costa navarino golf"
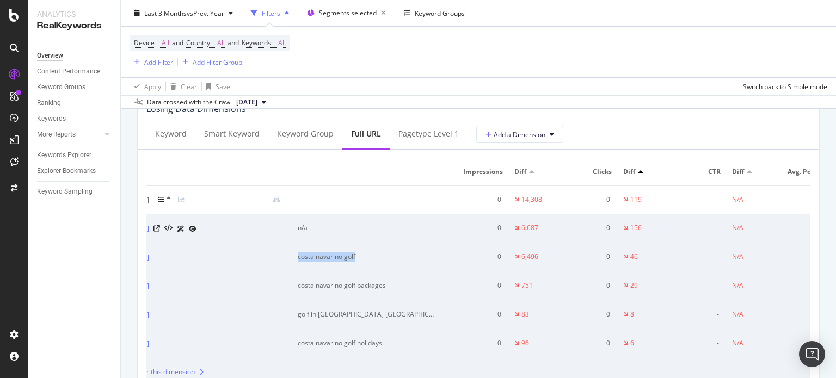
scroll to position [0, 0]
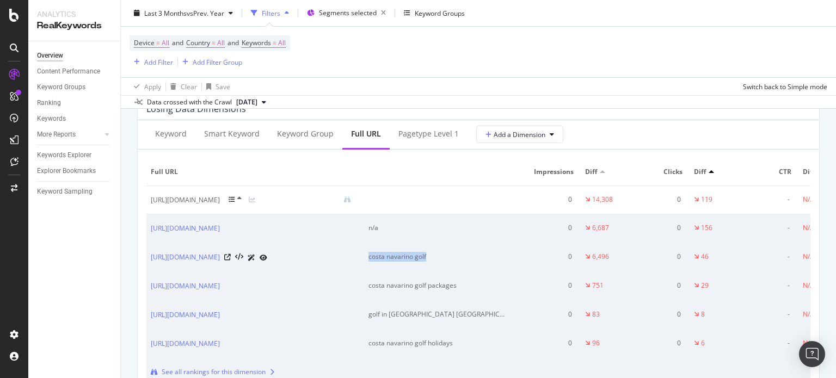
click at [458, 262] on div "costa navarino golf" at bounding box center [437, 257] width 138 height 10
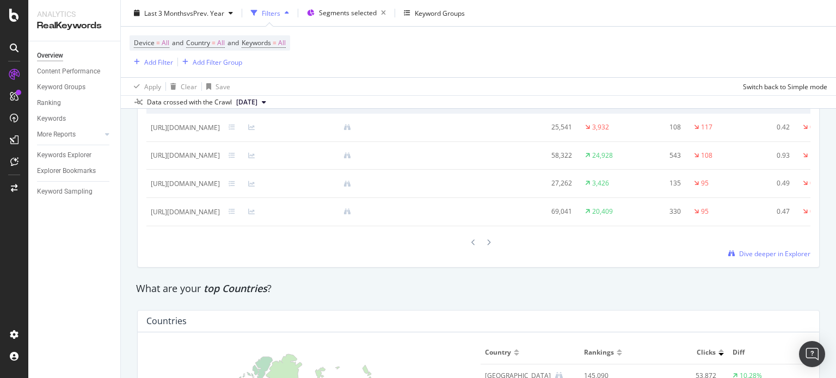
click at [248, 187] on div at bounding box center [239, 184] width 20 height 7
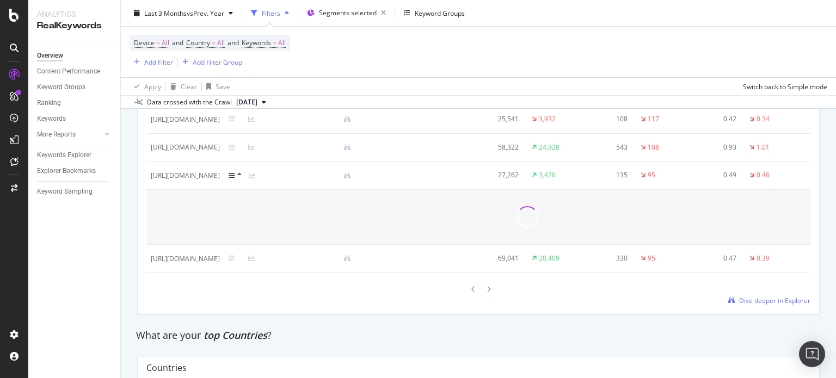
scroll to position [1360, 0]
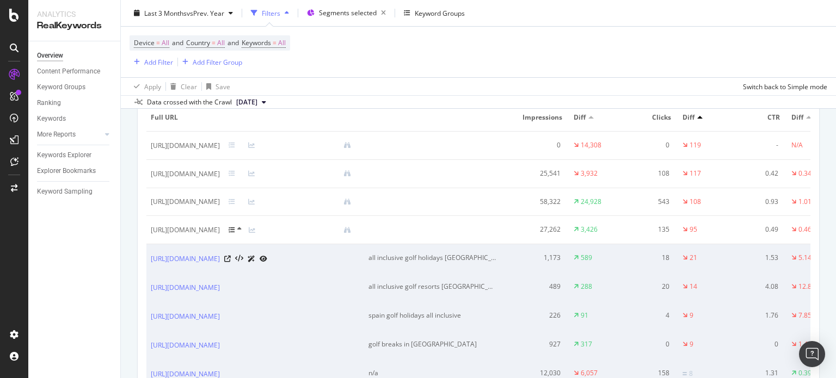
click at [477, 256] on div "all inclusive golf holidays [GEOGRAPHIC_DATA]" at bounding box center [432, 258] width 128 height 10
copy div "all inclusive golf holidays [GEOGRAPHIC_DATA]"
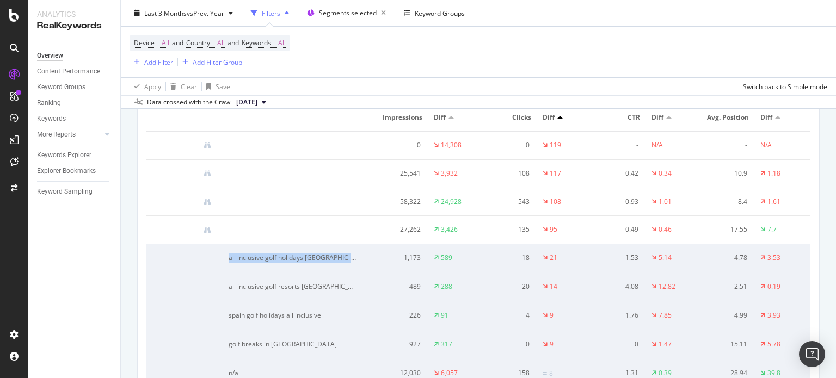
scroll to position [0, 160]
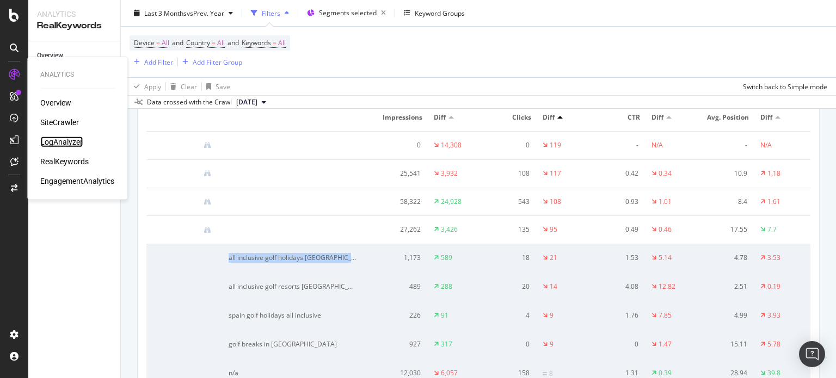
click at [59, 139] on div "LogAnalyzer" at bounding box center [61, 142] width 42 height 11
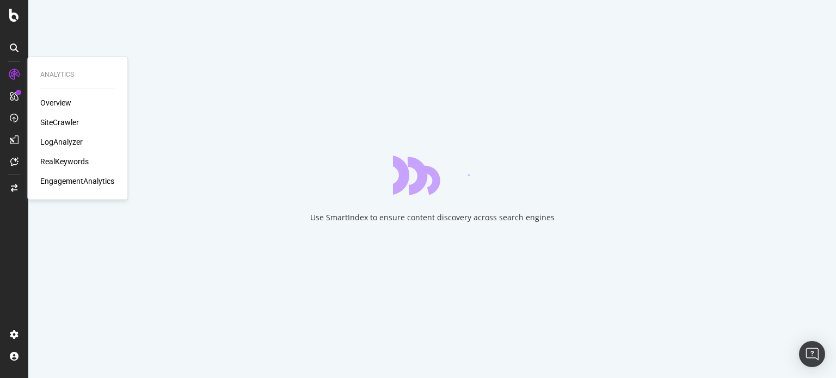
click at [63, 115] on div "Overview SiteCrawler LogAnalyzer RealKeywords EngagementAnalytics" at bounding box center [77, 141] width 74 height 89
click at [62, 121] on div "SiteCrawler" at bounding box center [59, 122] width 39 height 11
